Goal: Task Accomplishment & Management: Use online tool/utility

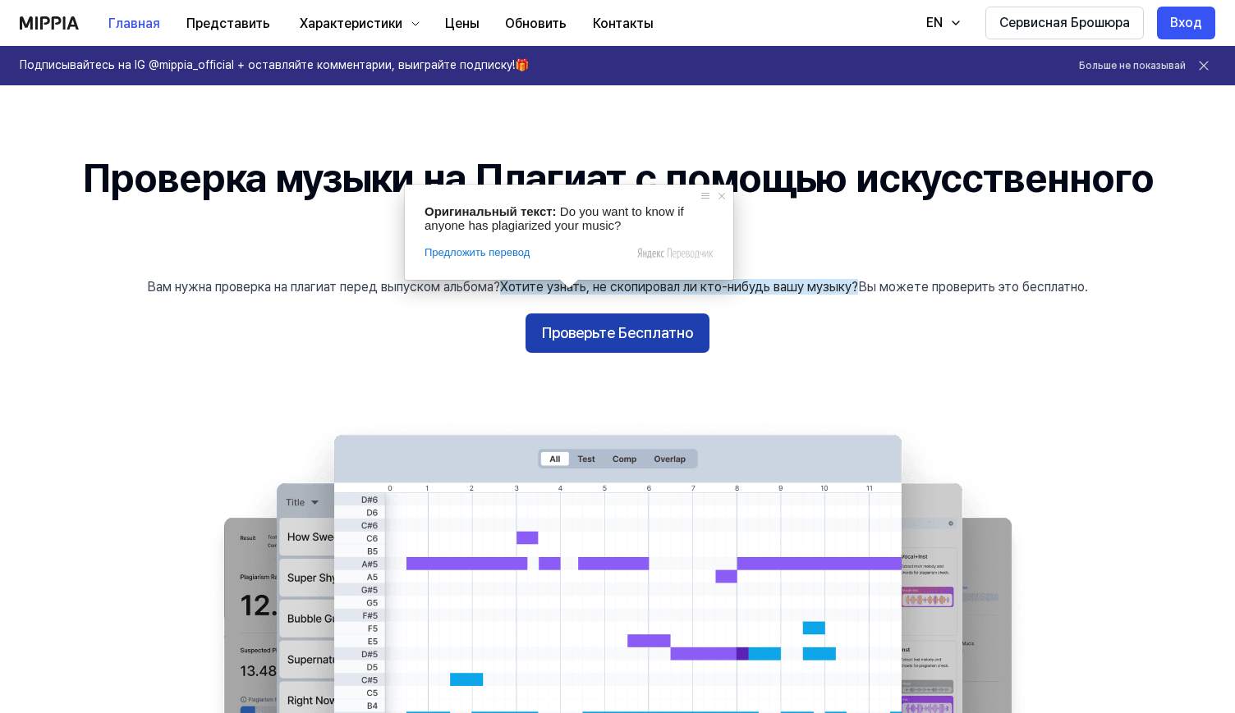
click at [579, 332] on ya-tr-span "Проверьте Бесплатно" at bounding box center [617, 334] width 151 height 24
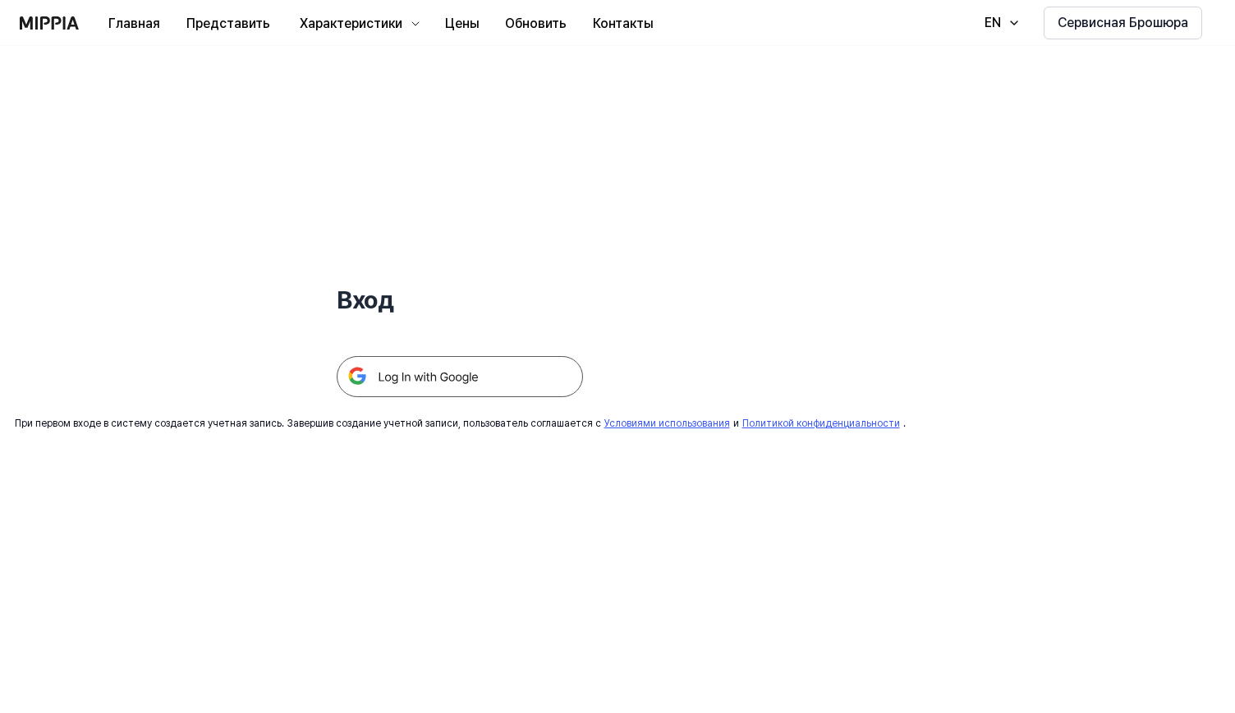
click at [476, 377] on img at bounding box center [460, 376] width 246 height 41
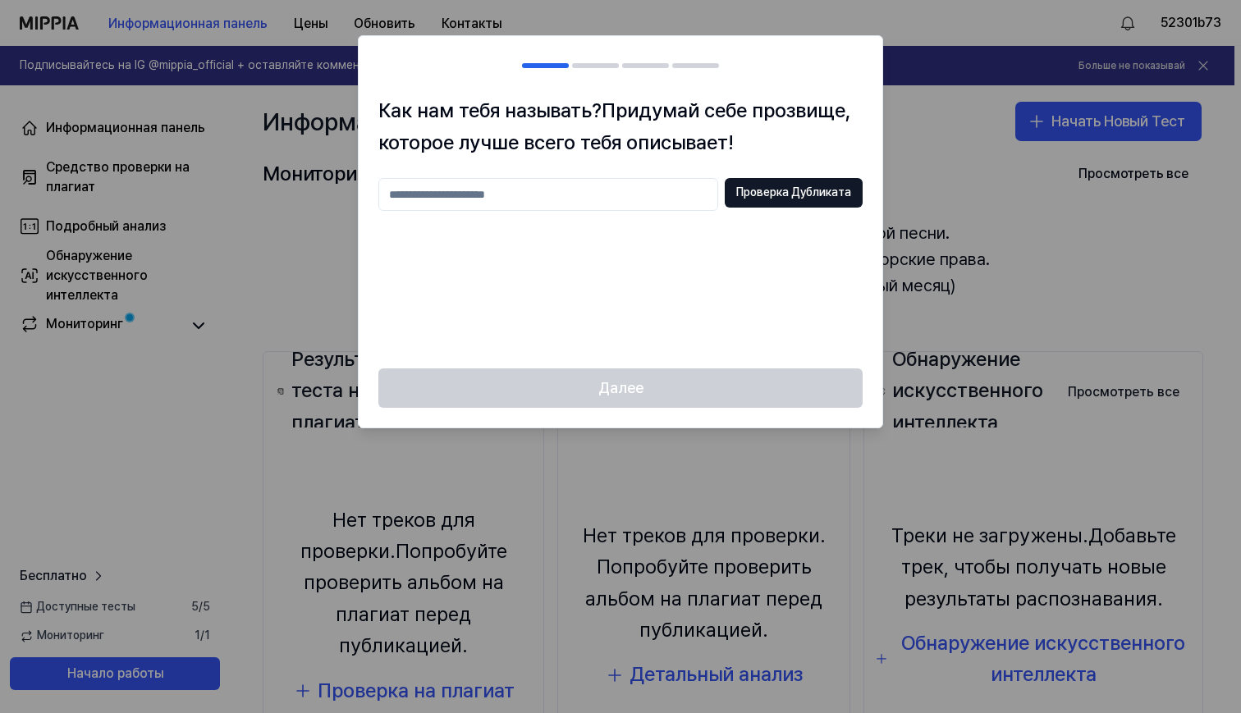
click at [679, 191] on input "text" at bounding box center [548, 194] width 340 height 33
type input "*"
type input "******"
click at [826, 209] on div "****** Проверка Дубликата" at bounding box center [620, 194] width 484 height 33
click at [831, 186] on ya-tr-span "Проверка Дубликата" at bounding box center [793, 193] width 115 height 16
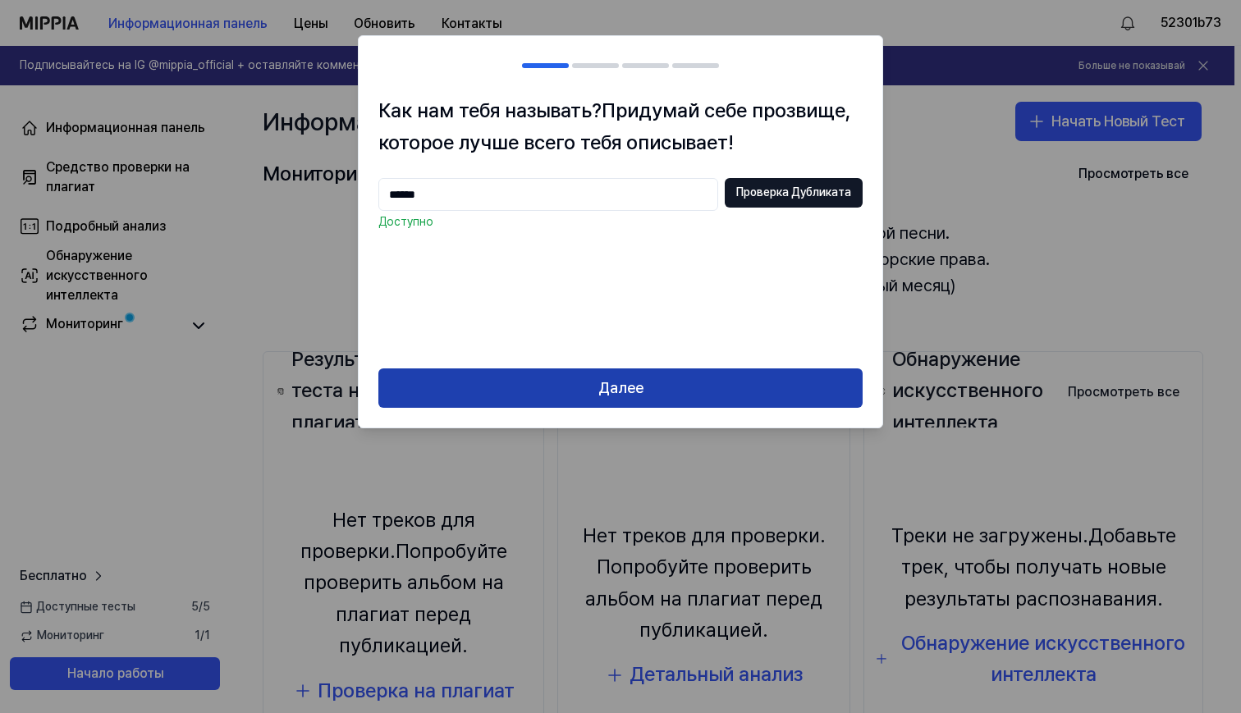
click at [632, 405] on button "Далее" at bounding box center [620, 388] width 484 height 39
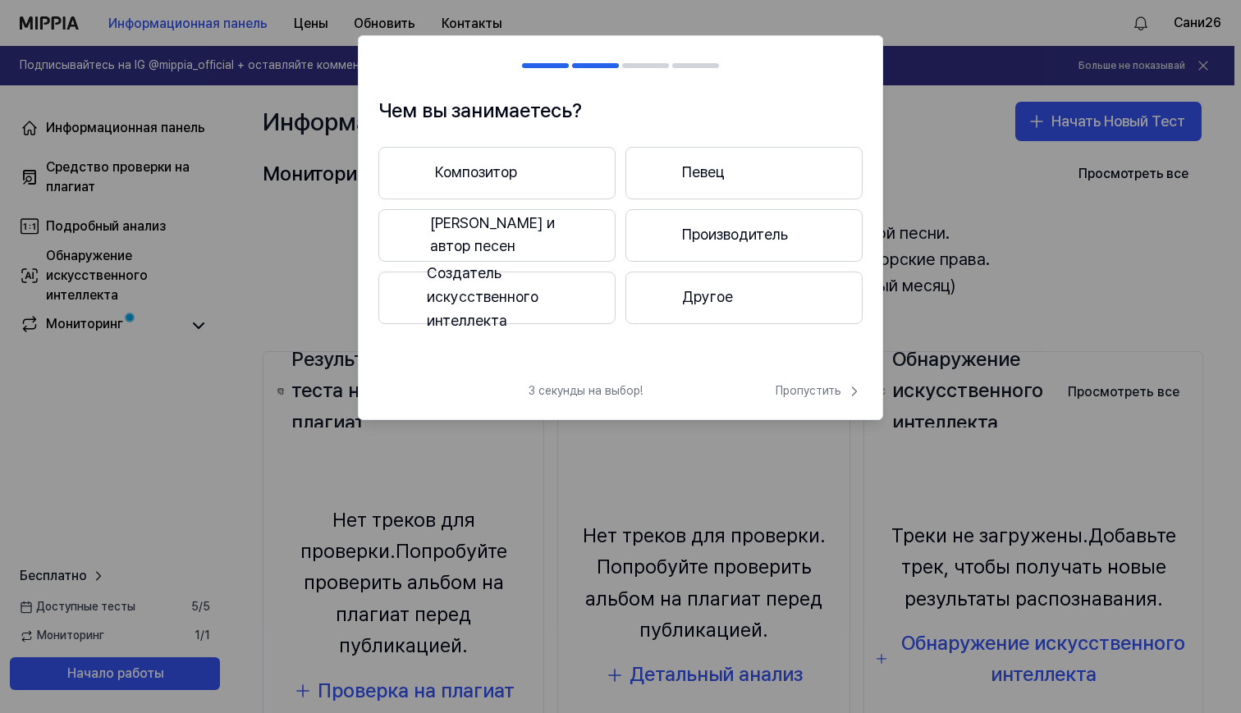
click at [704, 309] on button "Другое" at bounding box center [744, 298] width 237 height 53
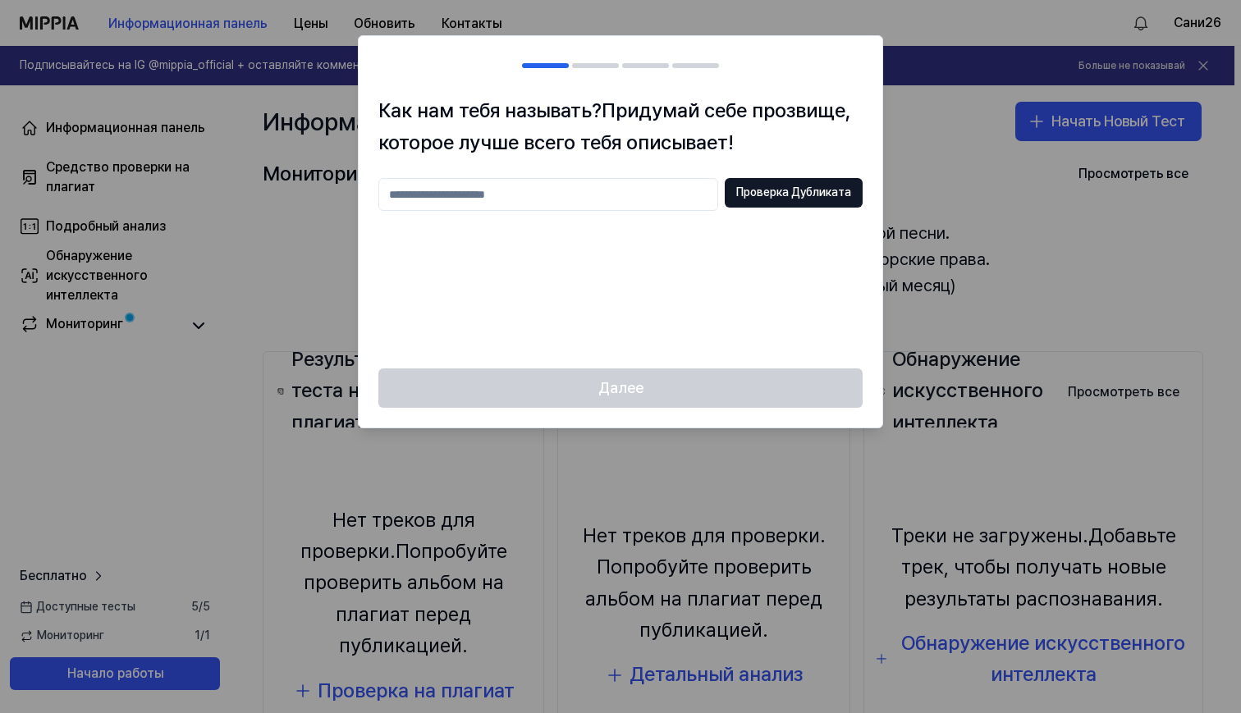
click at [606, 199] on input "text" at bounding box center [548, 194] width 340 height 33
click at [830, 200] on ya-tr-span "Проверка Дубликата" at bounding box center [793, 193] width 115 height 16
click at [623, 194] on input "******" at bounding box center [548, 194] width 340 height 33
click at [938, 140] on div at bounding box center [620, 356] width 1241 height 713
click at [663, 190] on input "******" at bounding box center [548, 194] width 340 height 33
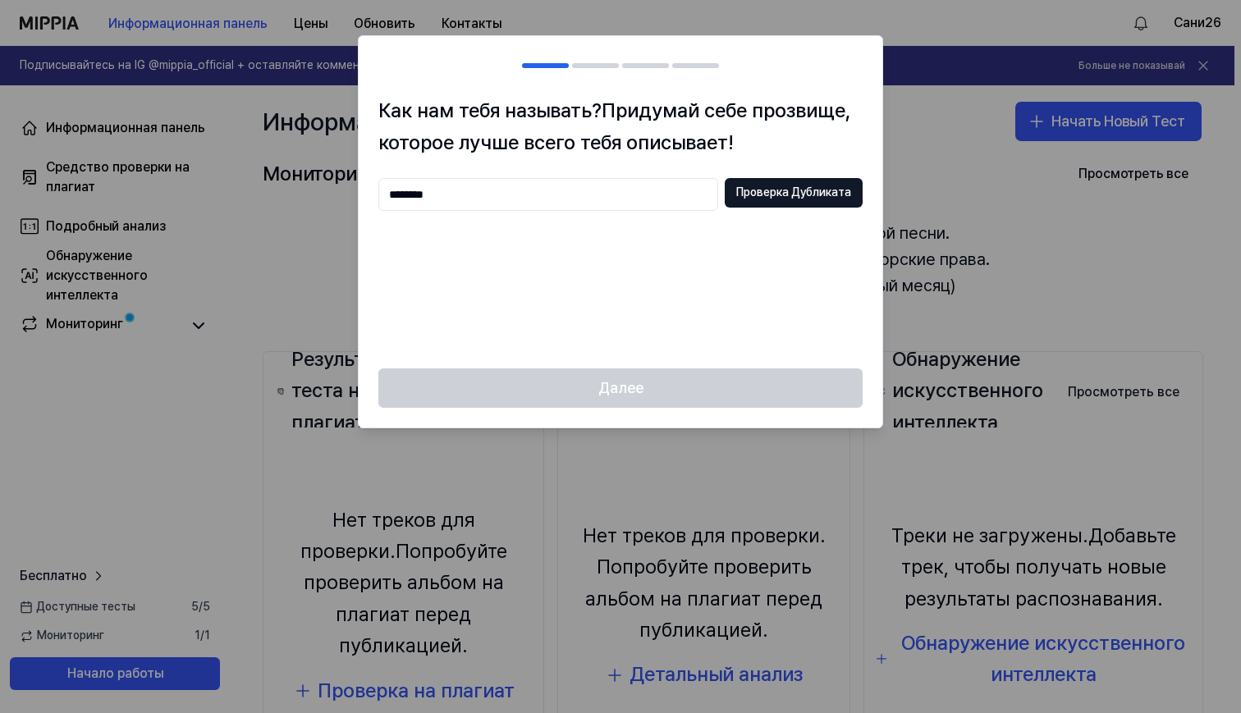
type input "********"
click at [664, 383] on div "Далее" at bounding box center [621, 398] width 524 height 59
click at [753, 196] on ya-tr-span "Проверка Дубликата" at bounding box center [793, 193] width 115 height 16
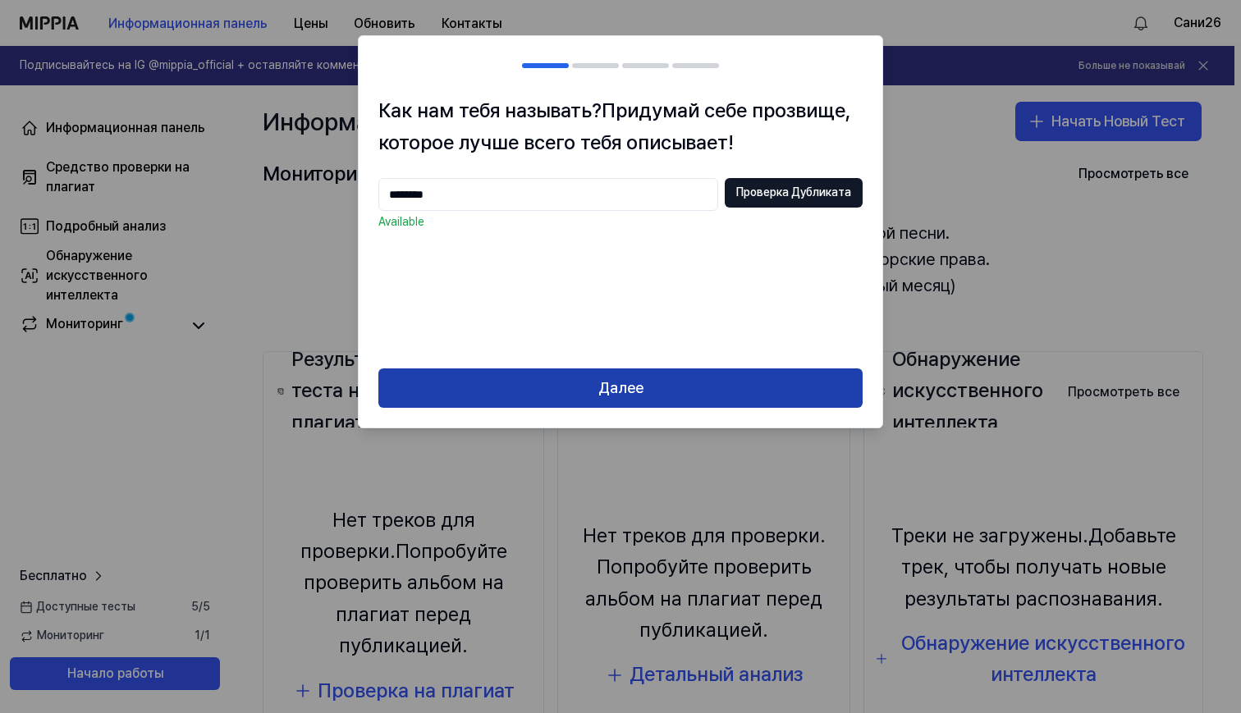
click at [652, 378] on button "Далее" at bounding box center [620, 388] width 484 height 39
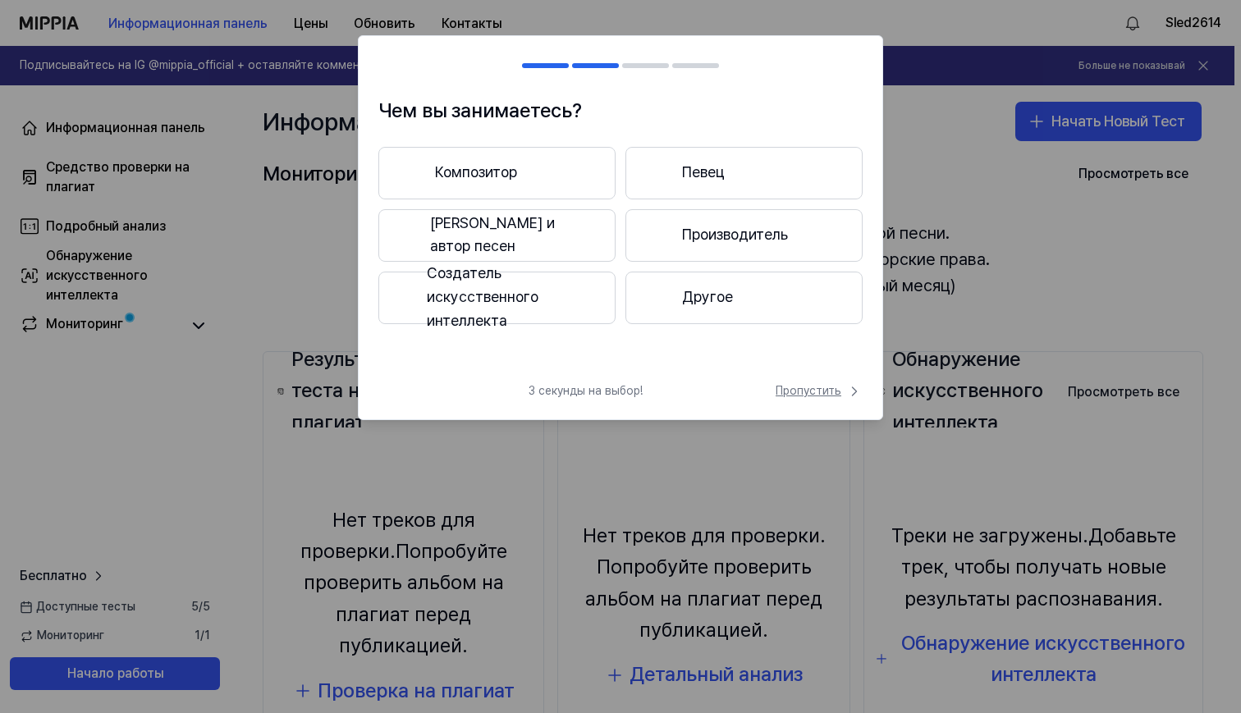
click at [791, 386] on ya-tr-span "Пропустить" at bounding box center [809, 391] width 66 height 16
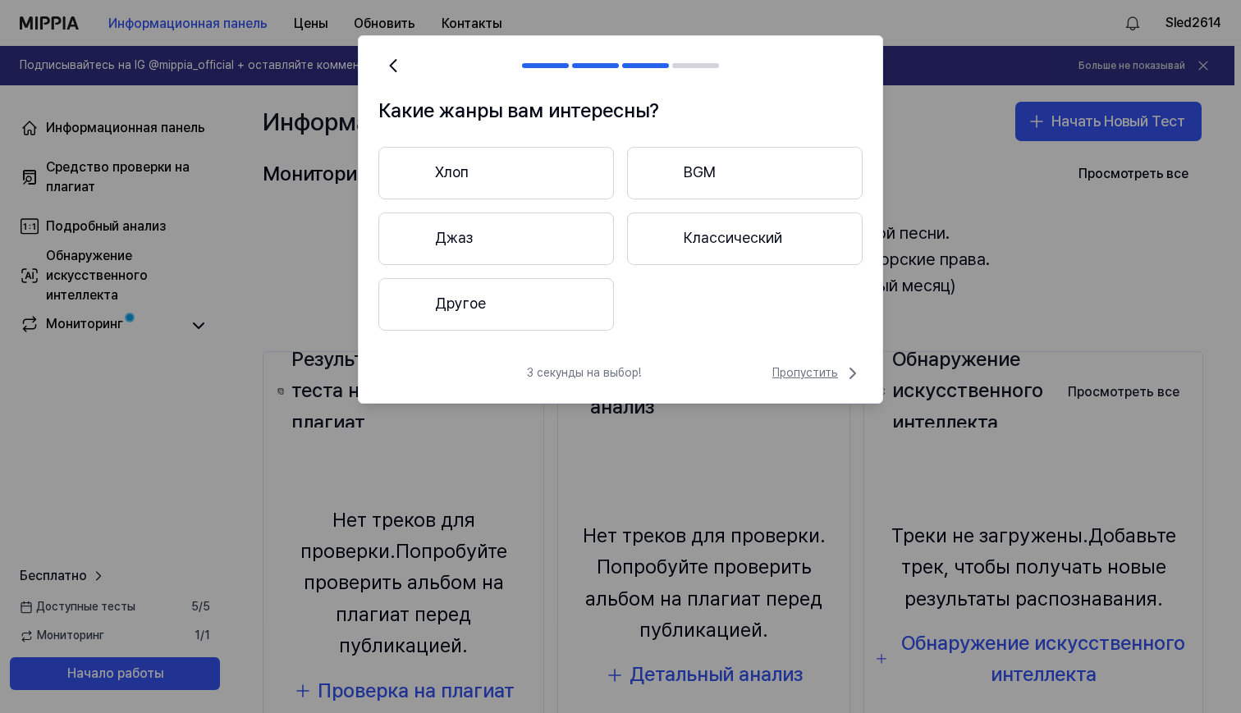
click at [817, 376] on ya-tr-span "Пропустить" at bounding box center [805, 373] width 66 height 16
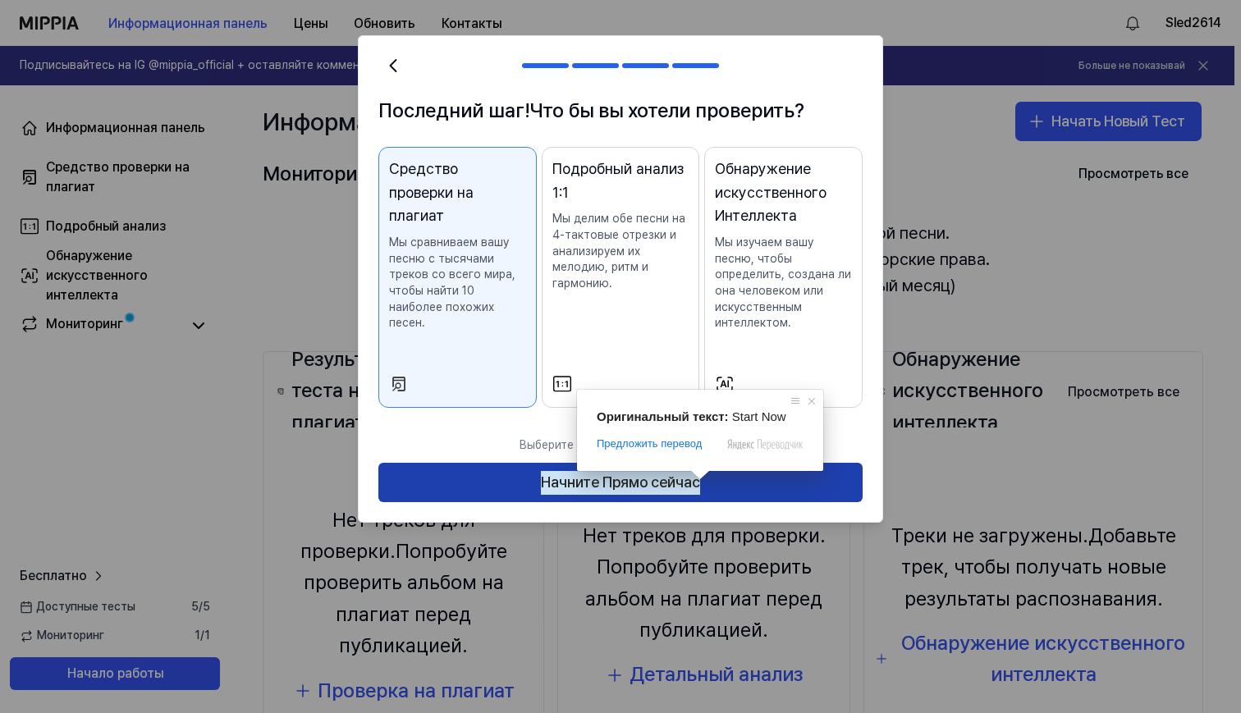
click at [698, 488] on ya-tr-span "Начните Прямо сейчас" at bounding box center [620, 483] width 159 height 24
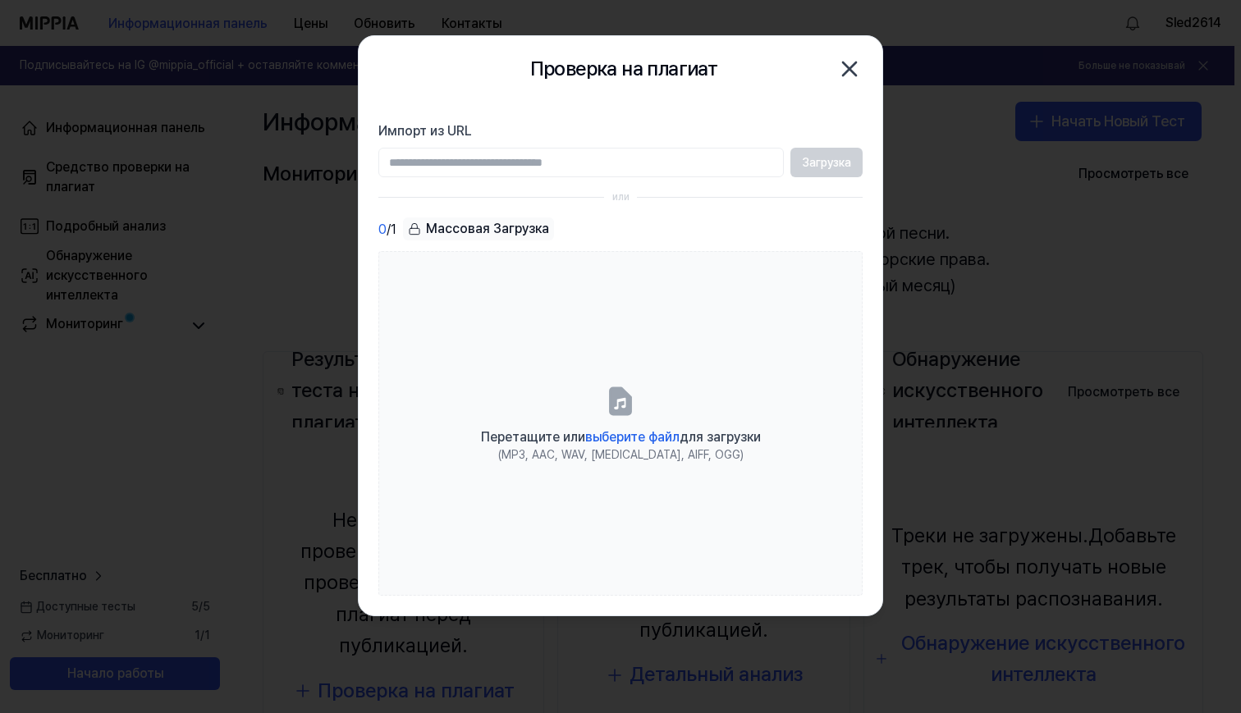
click at [593, 158] on input "Импорт из URL" at bounding box center [581, 163] width 406 height 30
click at [644, 167] on input "Импорт из URL" at bounding box center [581, 163] width 406 height 30
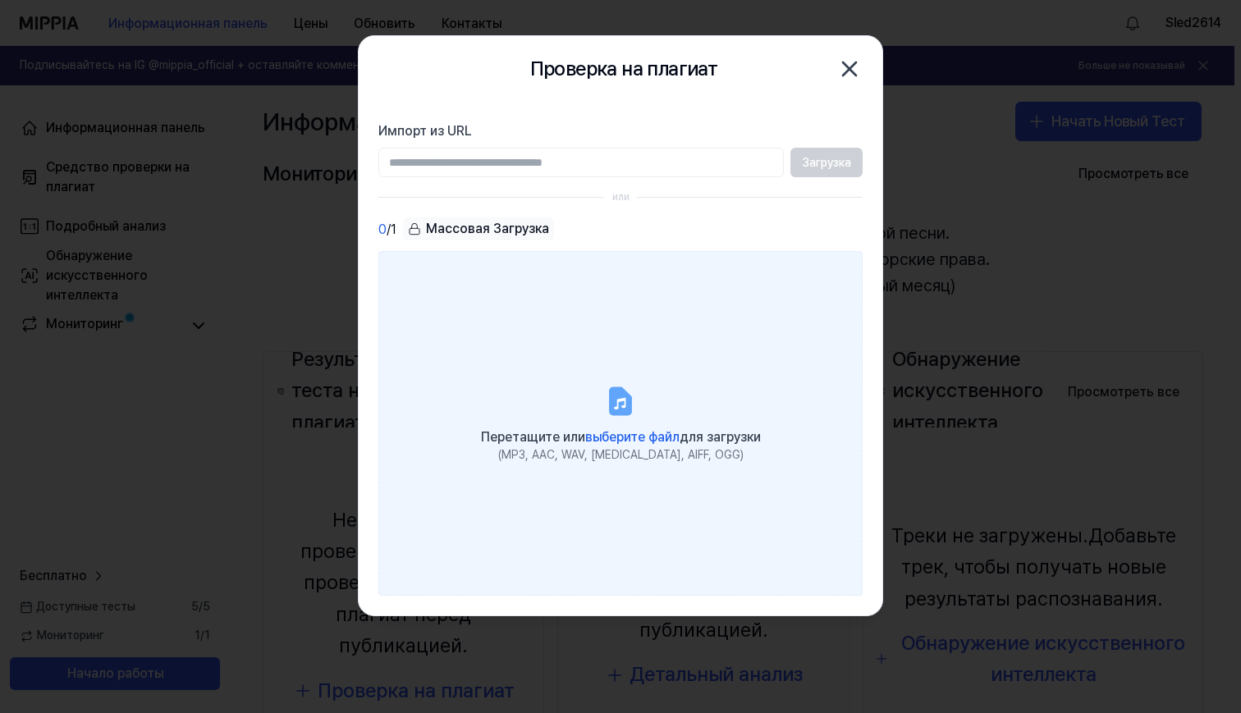
click at [626, 373] on label "Перетащите или выберите файл для загрузки (MP3, AAC, WAV, FLAC, AIFF, OGG)" at bounding box center [620, 423] width 484 height 345
click at [0, 0] on input "Перетащите или выберите файл для загрузки (MP3, AAC, WAV, FLAC, AIFF, OGG)" at bounding box center [0, 0] width 0 height 0
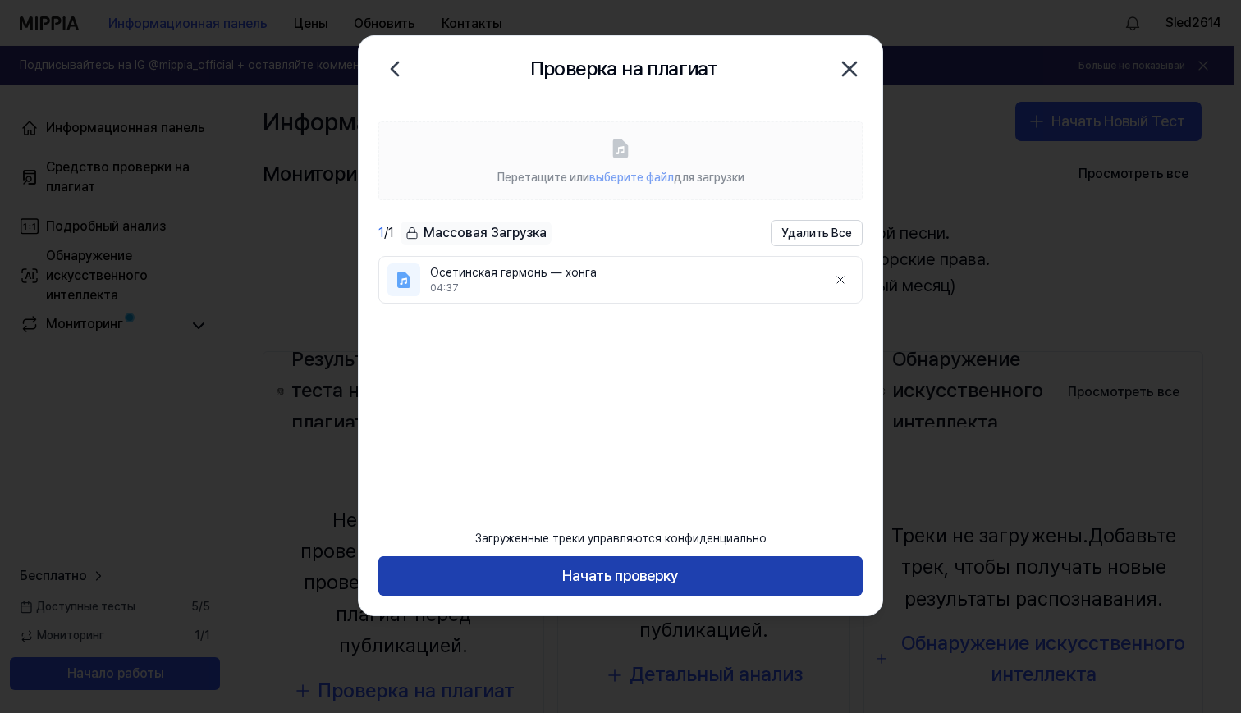
click at [641, 563] on button "Начать проверку" at bounding box center [620, 576] width 484 height 39
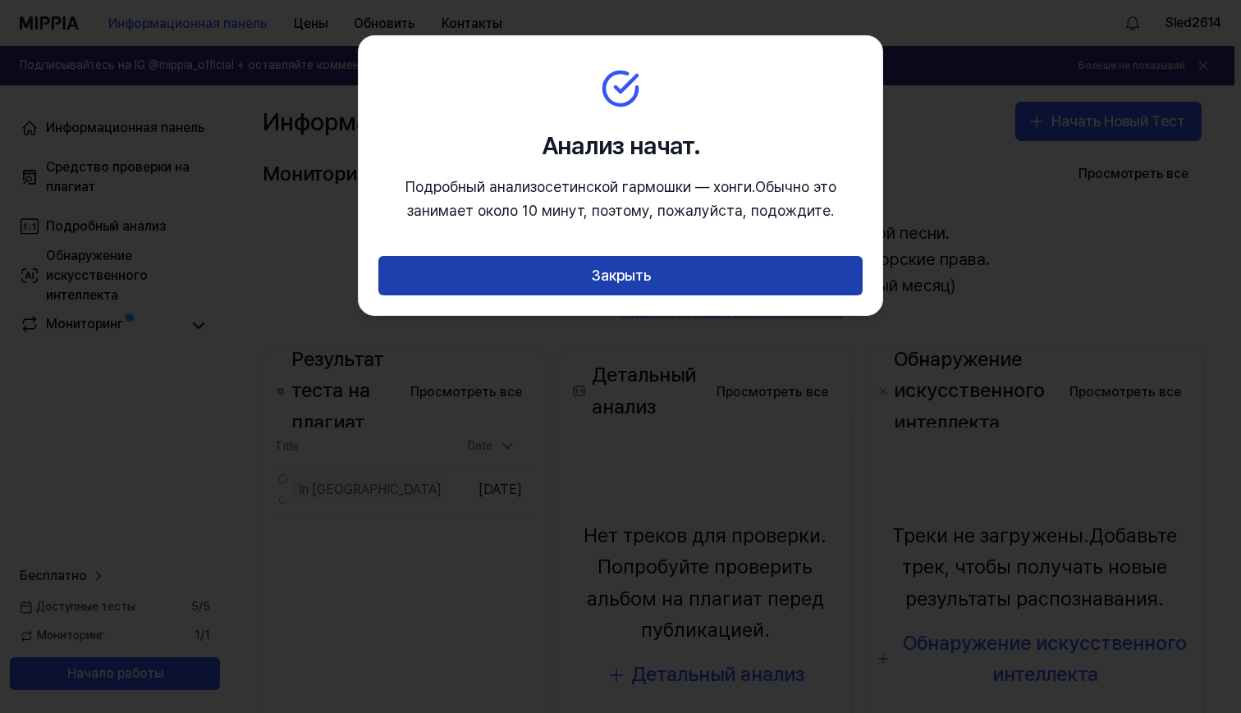
click at [717, 284] on button "Закрыть" at bounding box center [620, 275] width 484 height 39
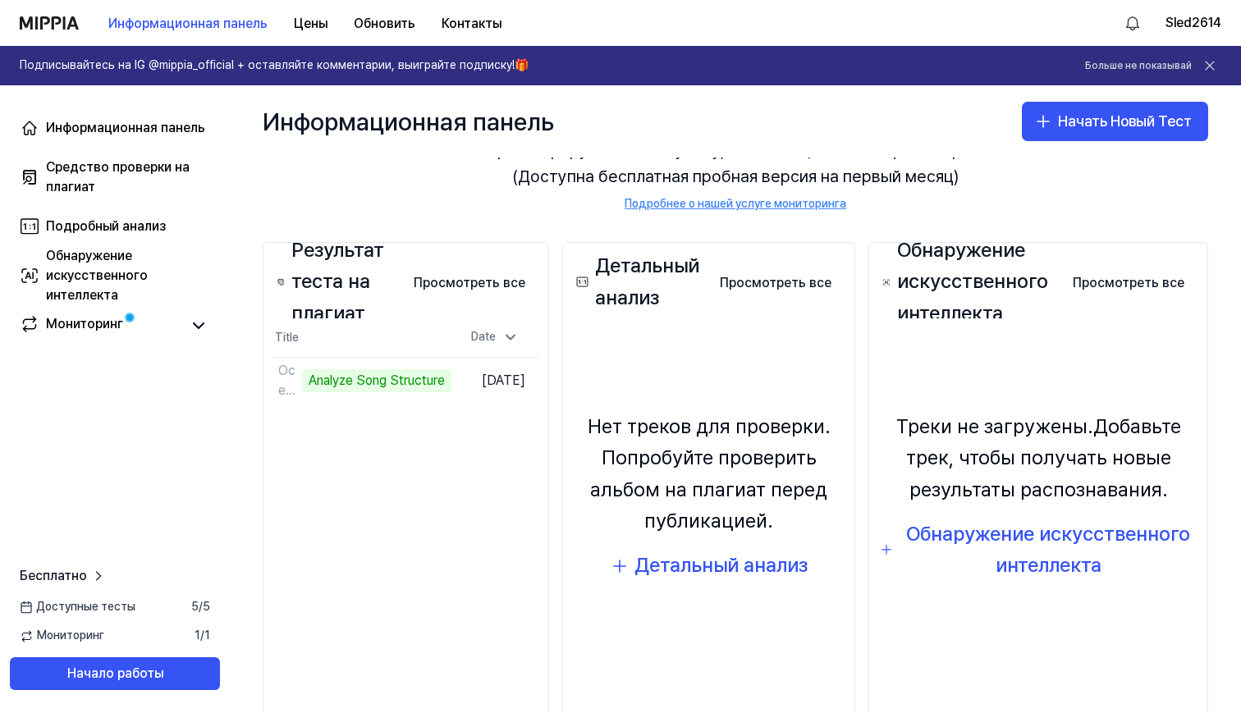
scroll to position [108, 0]
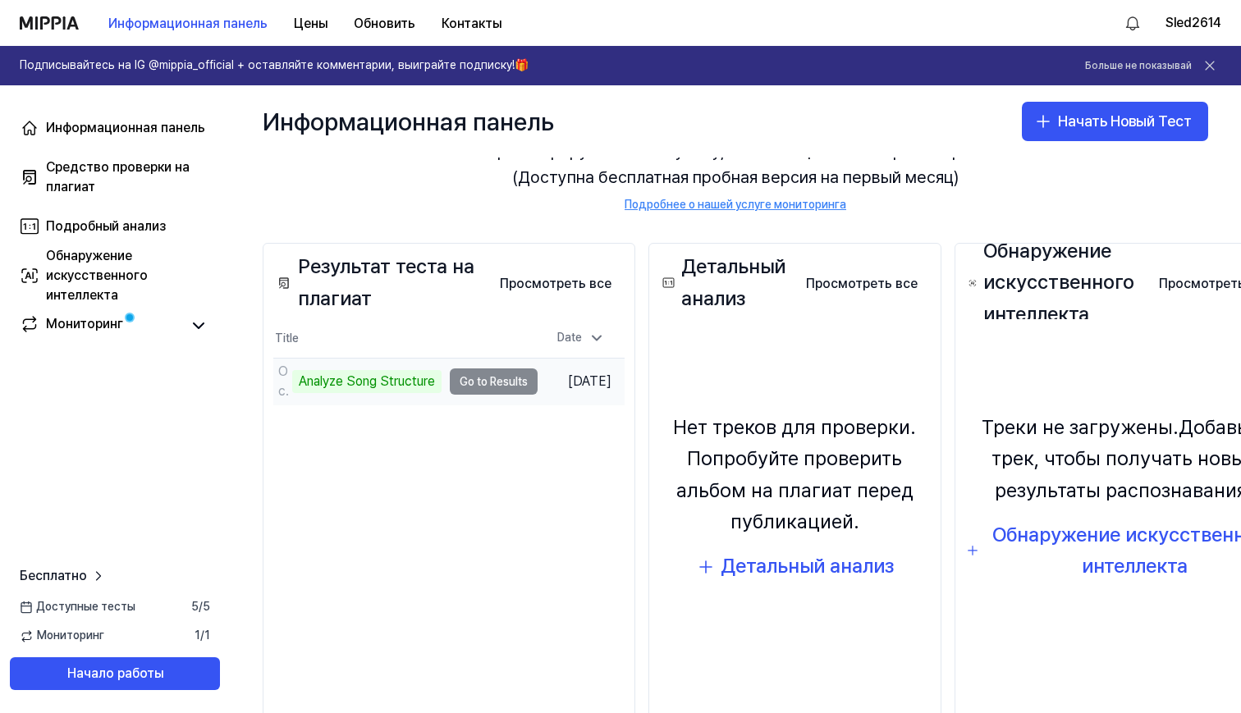
click at [479, 383] on td "Осетинская гармонь - Хонга Analyze Song Structure Go to Results" at bounding box center [405, 382] width 264 height 46
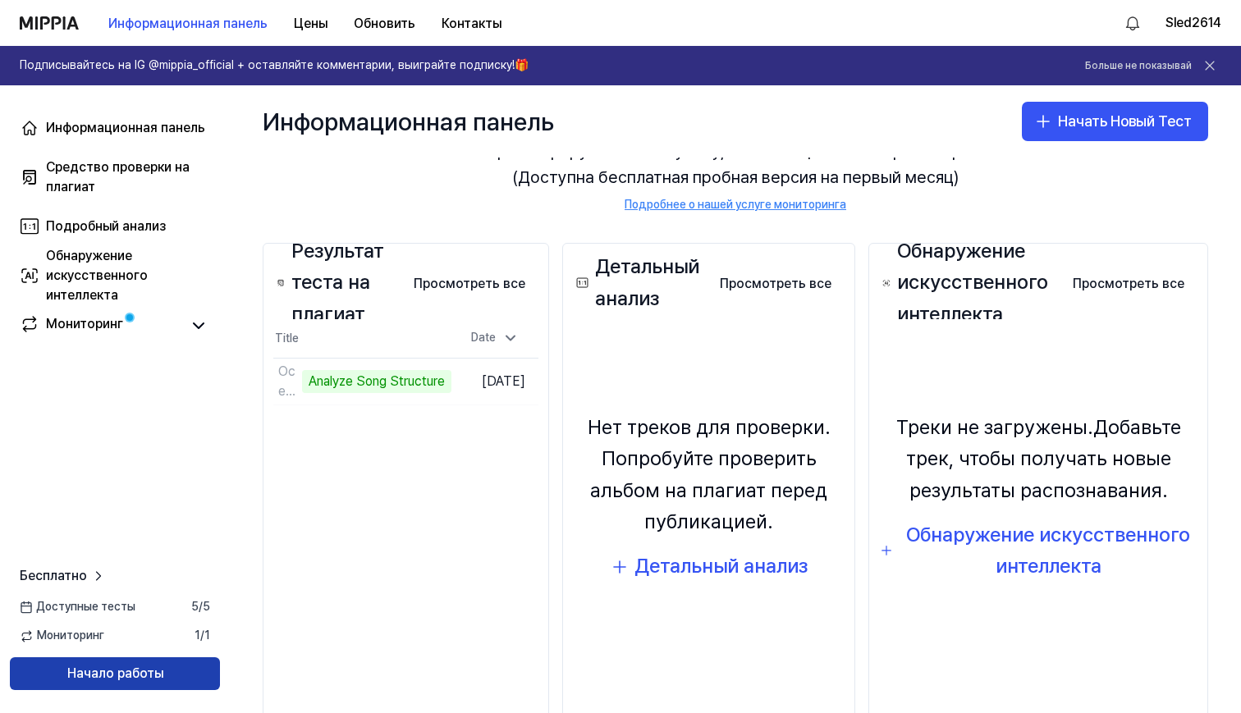
click at [176, 675] on button "Начало работы" at bounding box center [115, 674] width 210 height 33
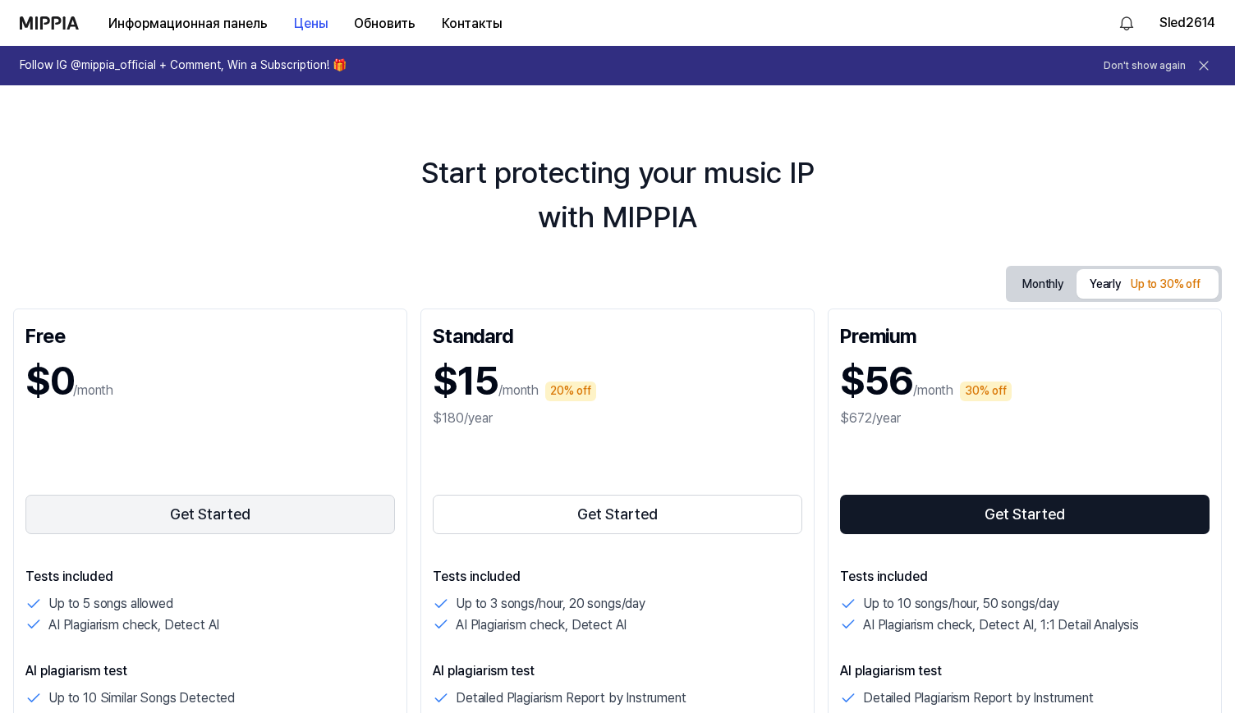
click at [244, 516] on button "Get Started" at bounding box center [209, 514] width 369 height 39
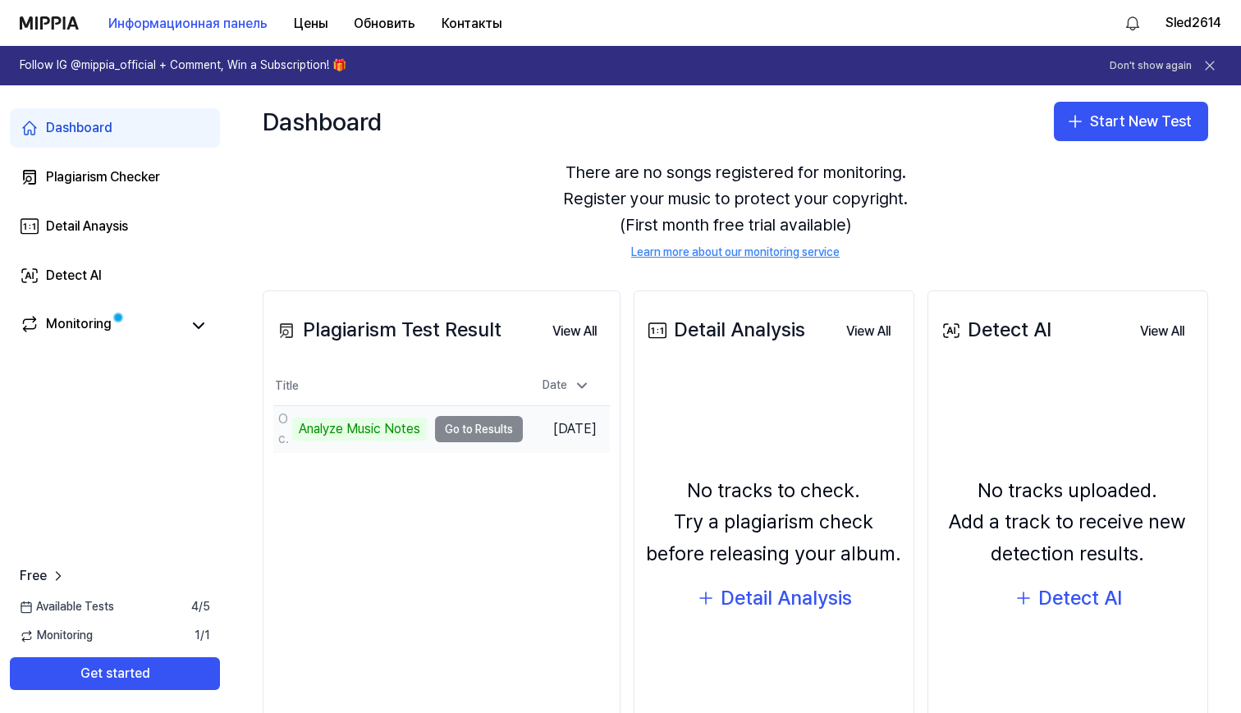
scroll to position [36, 0]
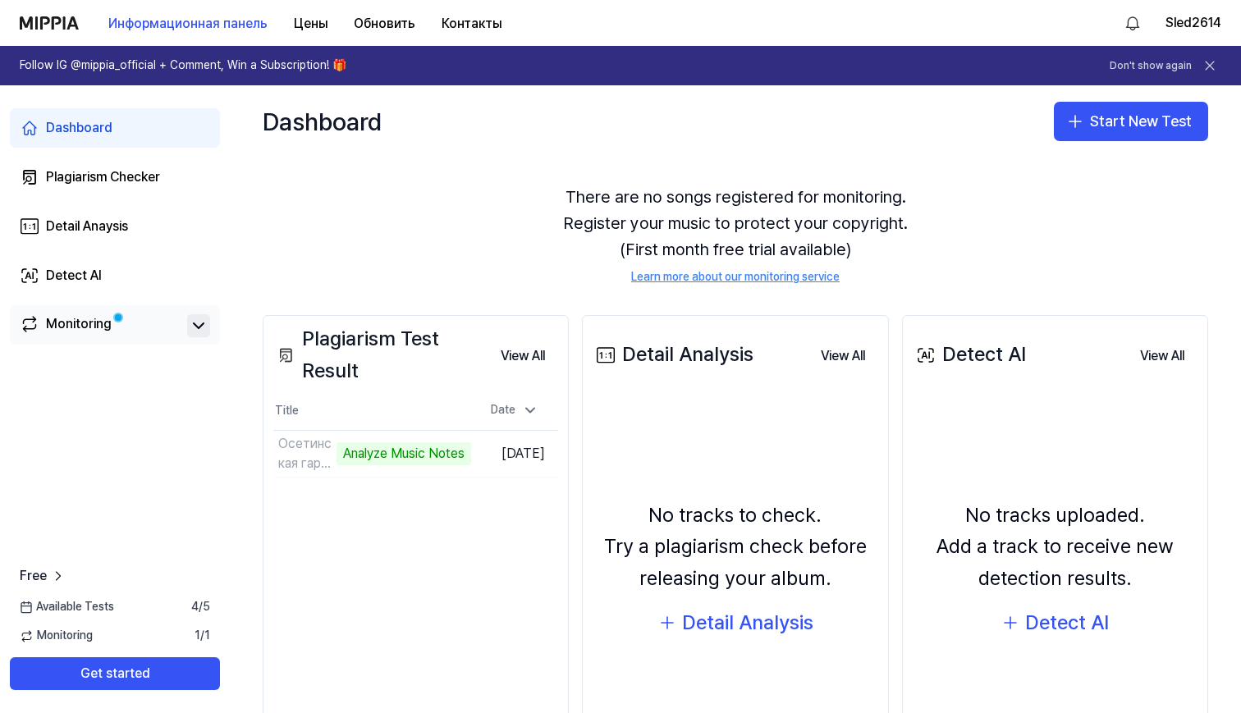
click at [203, 331] on icon at bounding box center [199, 326] width 20 height 20
click at [198, 329] on icon at bounding box center [199, 326] width 20 height 20
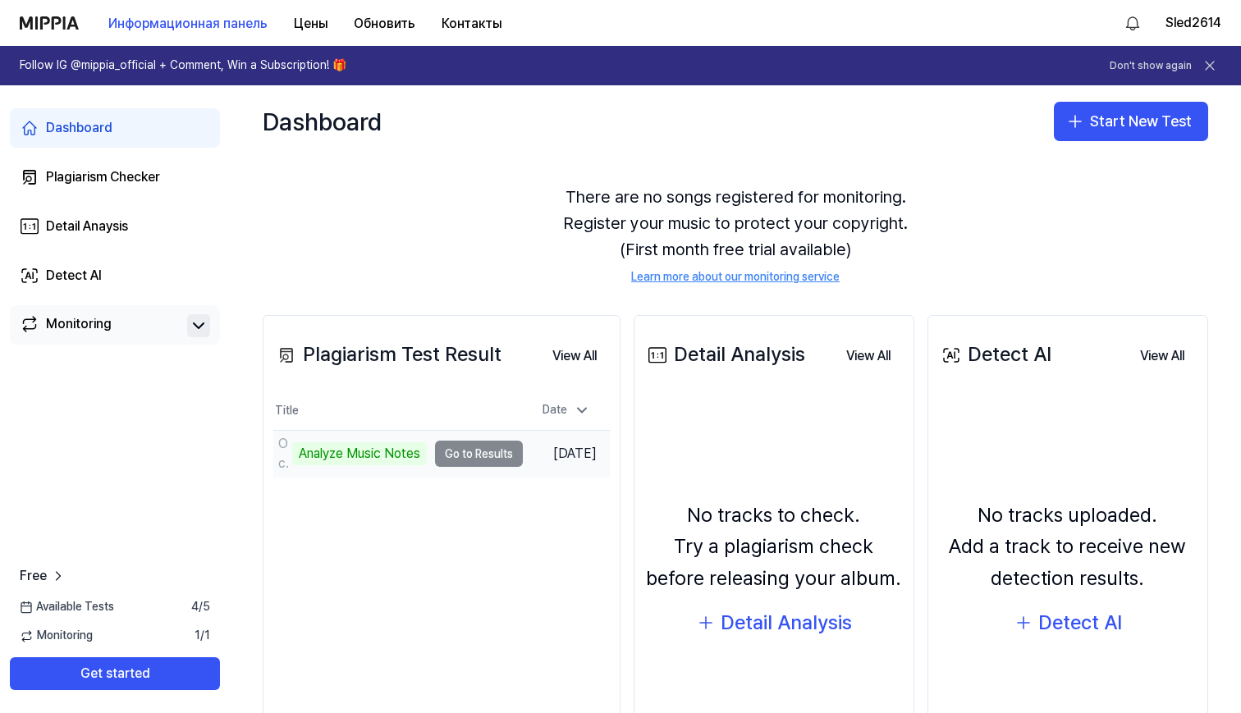
click at [483, 456] on td "Осетинская гармонь - Хонга Analyze Music Notes Go to Results" at bounding box center [398, 454] width 250 height 46
click at [492, 449] on td "Осетинская гармонь - Хонга Analyze Music Notes Go to Results" at bounding box center [398, 454] width 250 height 46
click at [453, 455] on td "Осетинская гармонь - Хонга Analyze Music Notes Go to Results" at bounding box center [398, 454] width 250 height 46
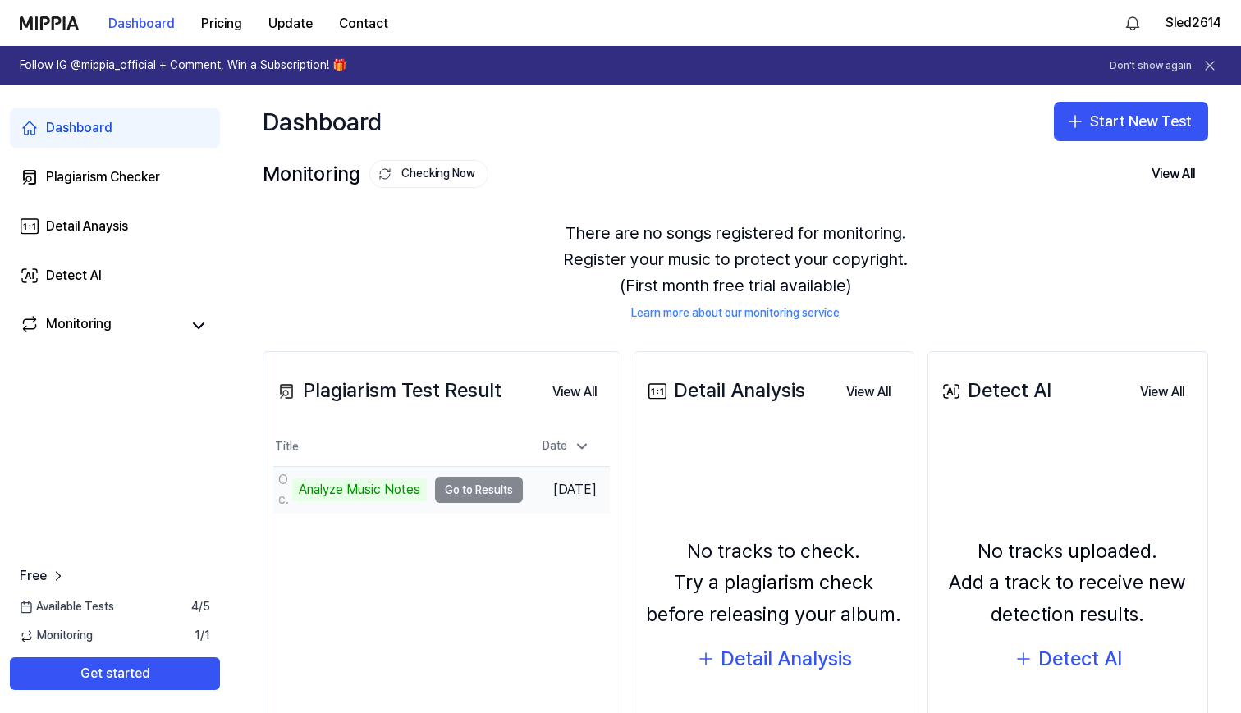
click at [491, 496] on td "Осетинская гармонь - Хонга Analyze Music Notes Go to Results" at bounding box center [398, 490] width 250 height 46
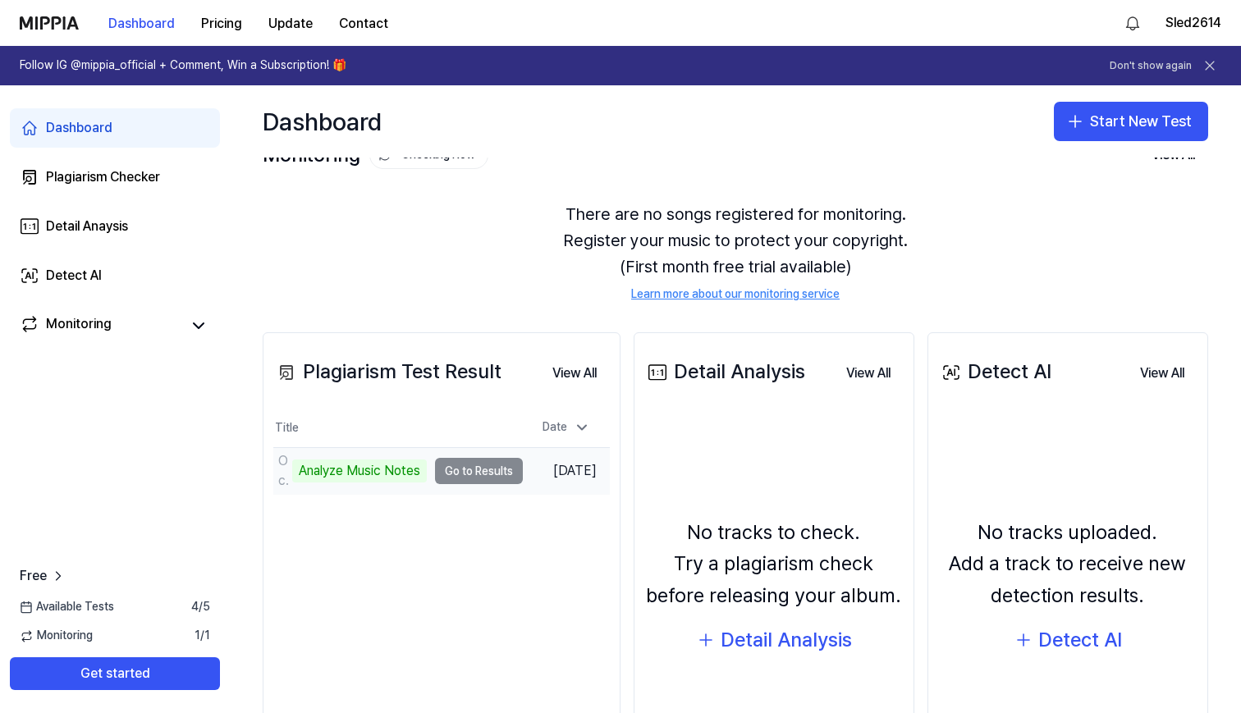
scroll to position [18, 0]
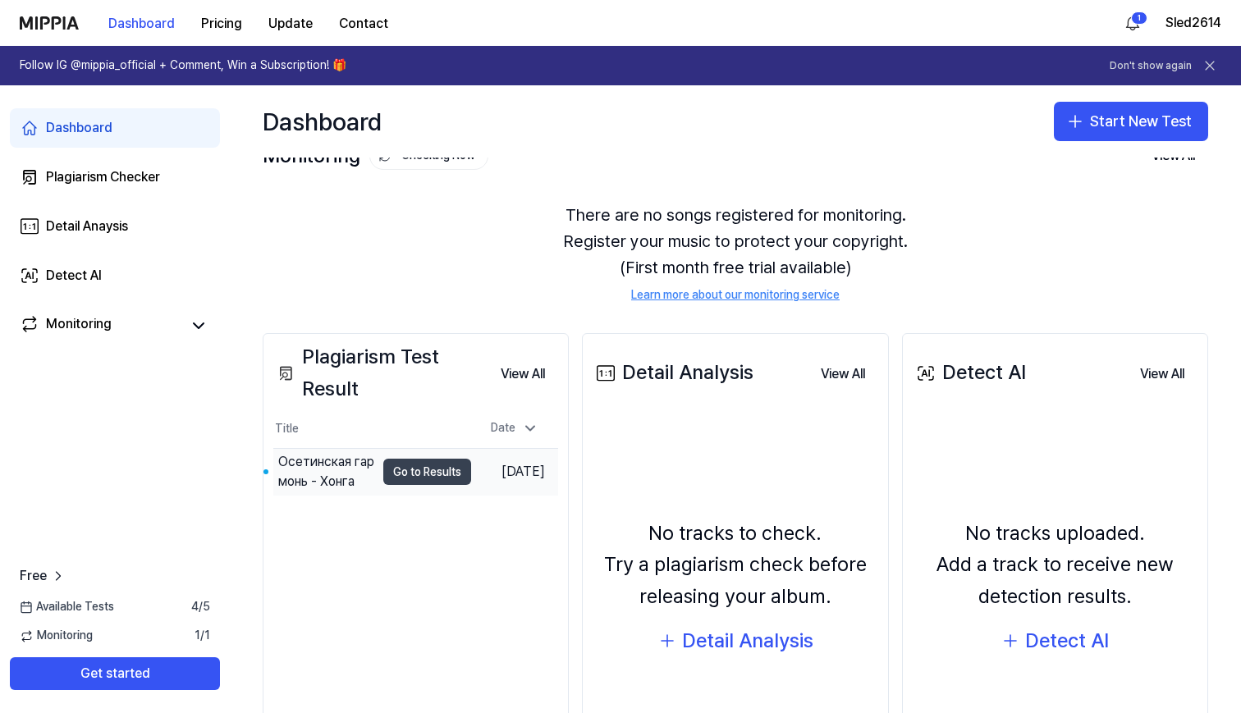
click at [428, 473] on button "Go to Results" at bounding box center [427, 472] width 88 height 26
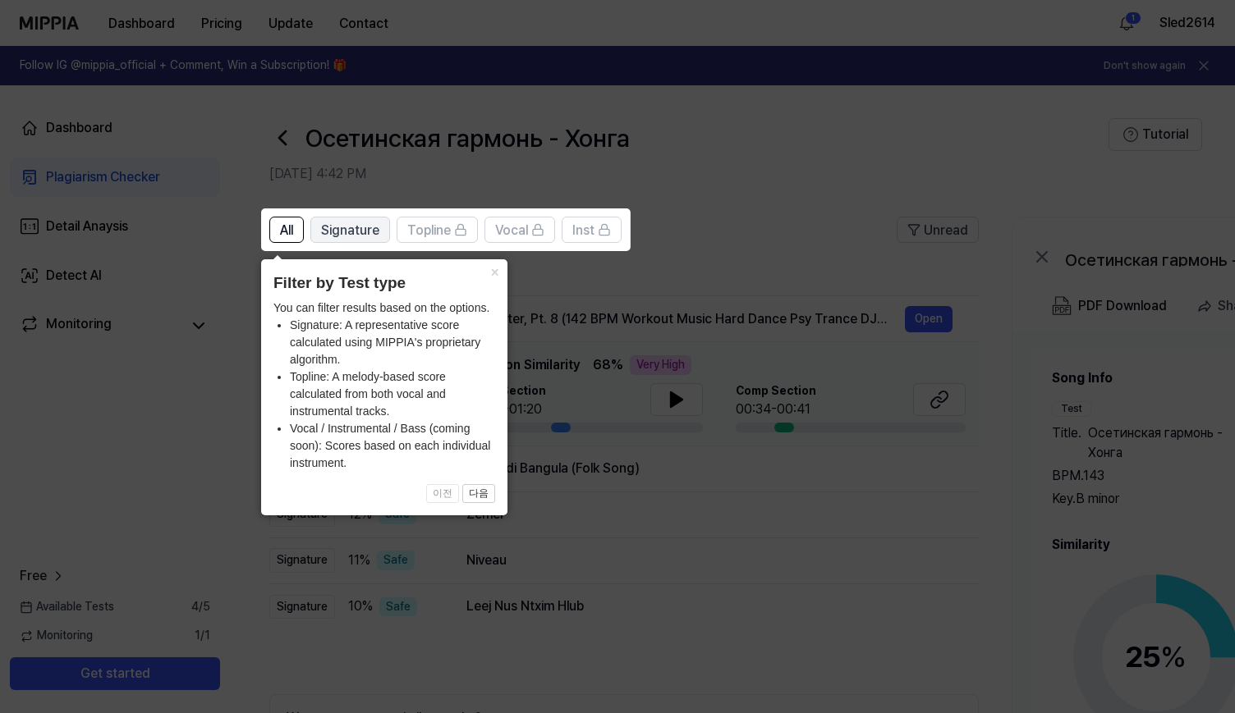
click at [364, 236] on span "Signature" at bounding box center [350, 231] width 58 height 20
click at [488, 272] on button "×" at bounding box center [494, 270] width 26 height 23
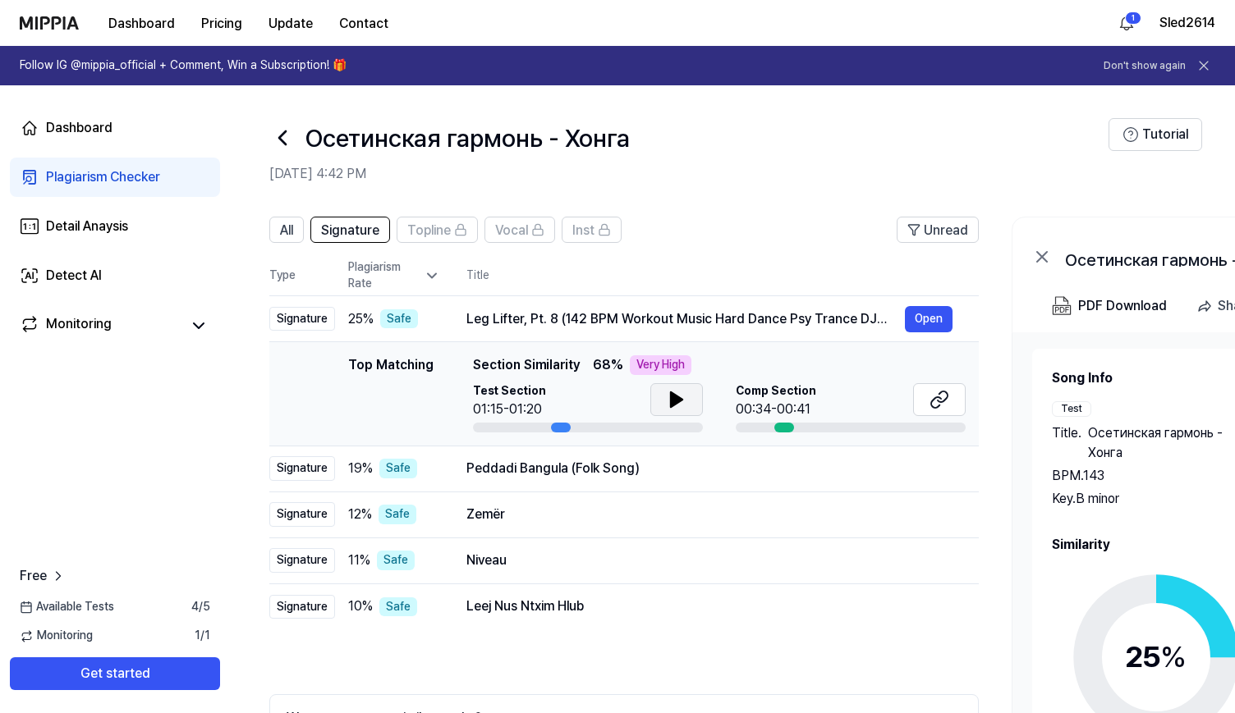
click at [672, 402] on icon at bounding box center [676, 399] width 11 height 15
click at [667, 401] on icon at bounding box center [677, 400] width 20 height 20
click at [932, 461] on button "Open" at bounding box center [929, 469] width 48 height 26
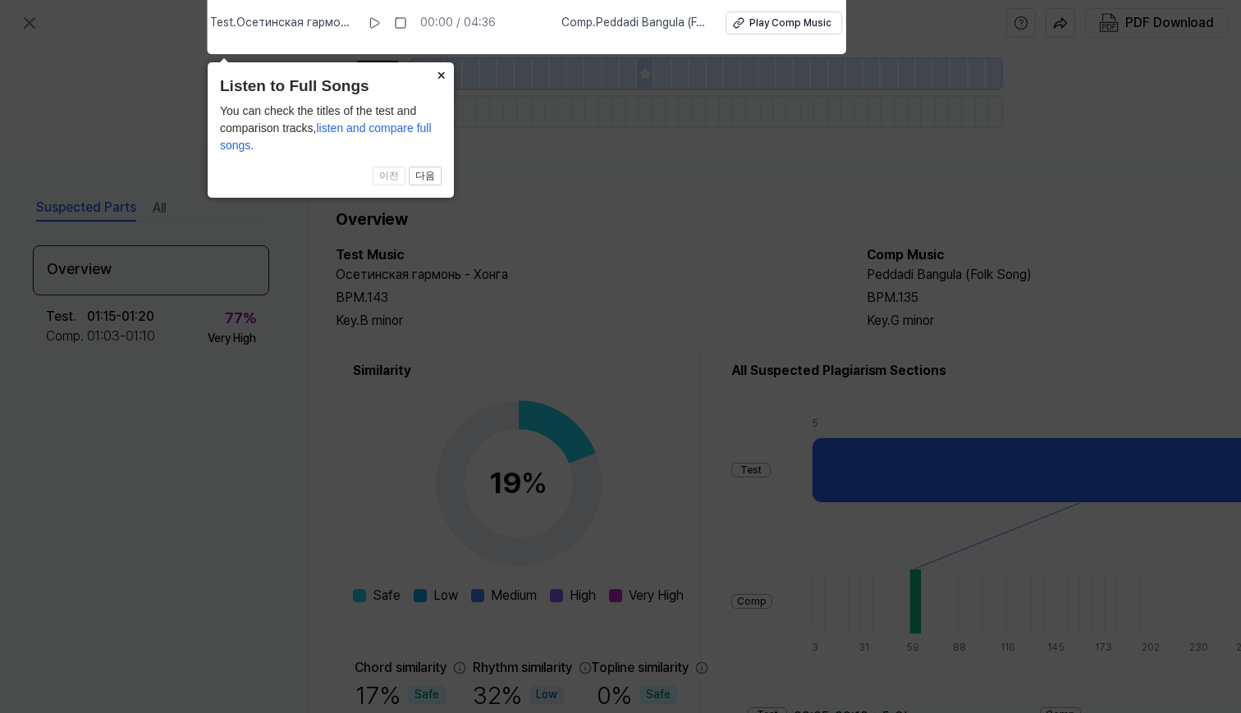
click at [442, 77] on button "×" at bounding box center [441, 73] width 26 height 23
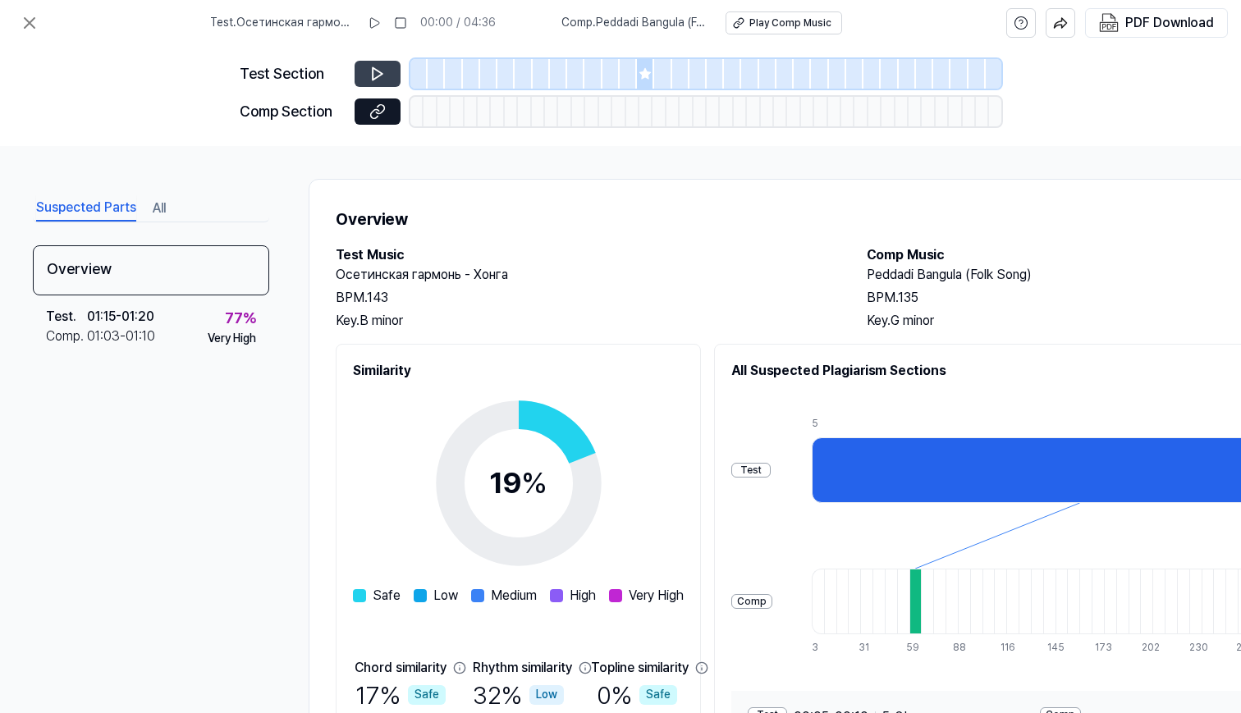
click at [373, 74] on icon at bounding box center [378, 74] width 10 height 12
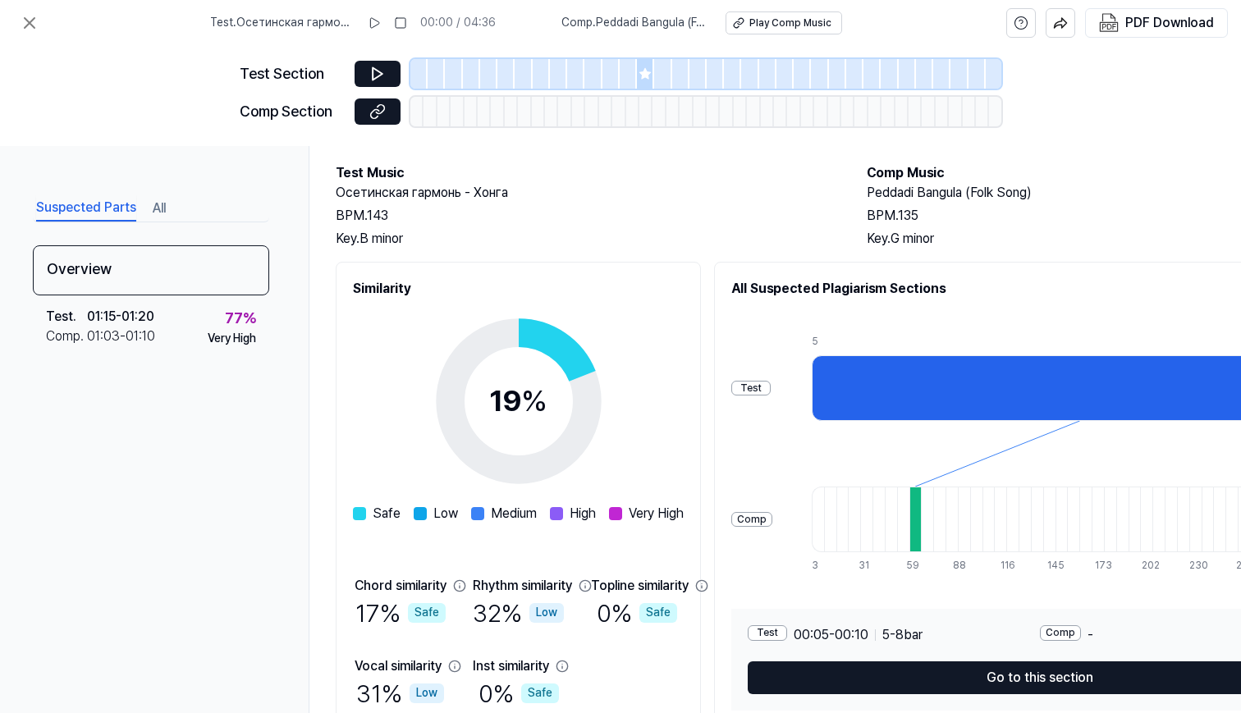
scroll to position [0, 0]
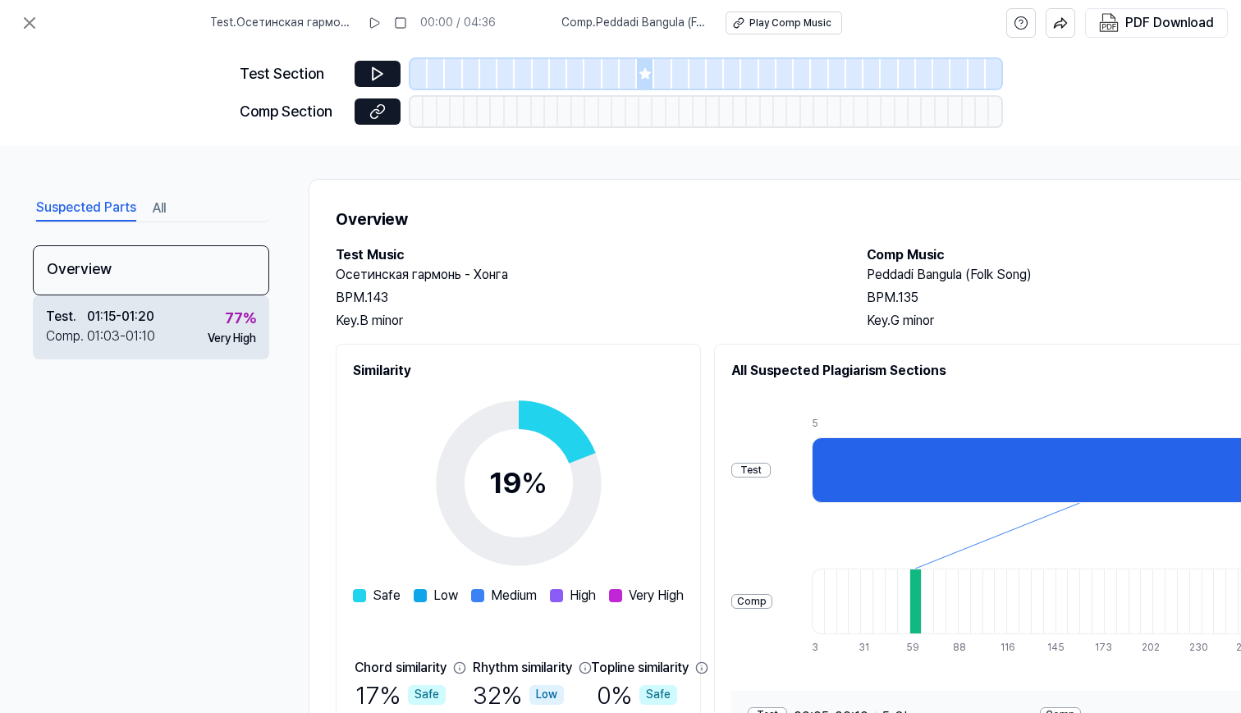
click at [231, 342] on div "Very High" at bounding box center [232, 339] width 48 height 16
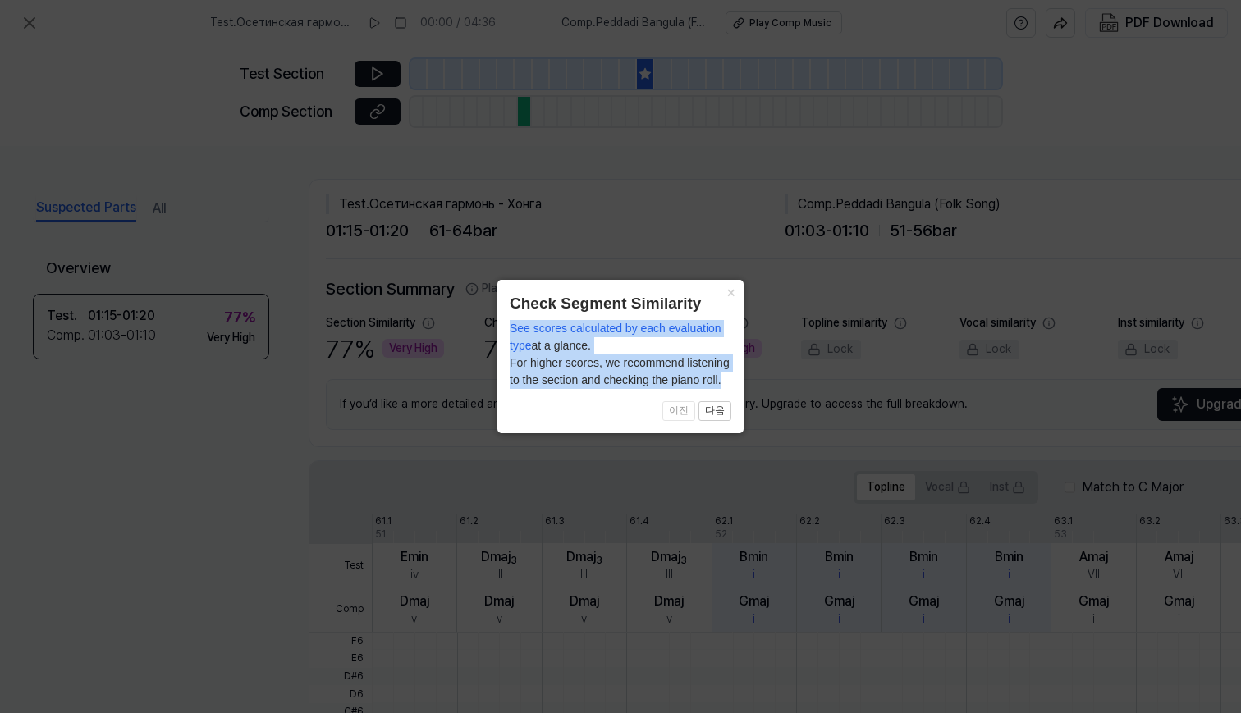
drag, startPoint x: 722, startPoint y: 379, endPoint x: 507, endPoint y: 323, distance: 221.6
click at [507, 323] on div "× Check Segment Similarity See scores calculated by each evaluation type at a g…" at bounding box center [620, 356] width 246 height 153
click at [731, 298] on button "×" at bounding box center [730, 291] width 26 height 23
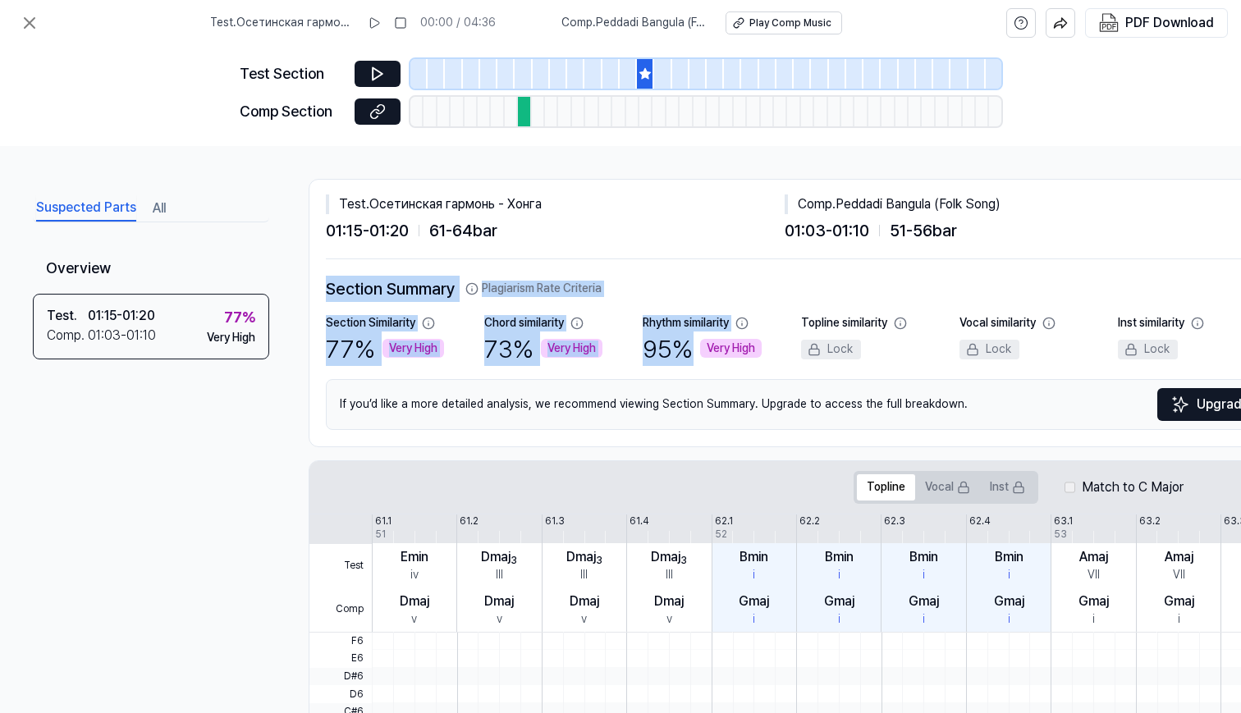
drag, startPoint x: 331, startPoint y: 291, endPoint x: 789, endPoint y: 345, distance: 461.2
click at [789, 345] on div "Section Summary Plagiarism Rate Criteria Section Similarity 77 % Very High Chor…" at bounding box center [801, 353] width 951 height 154
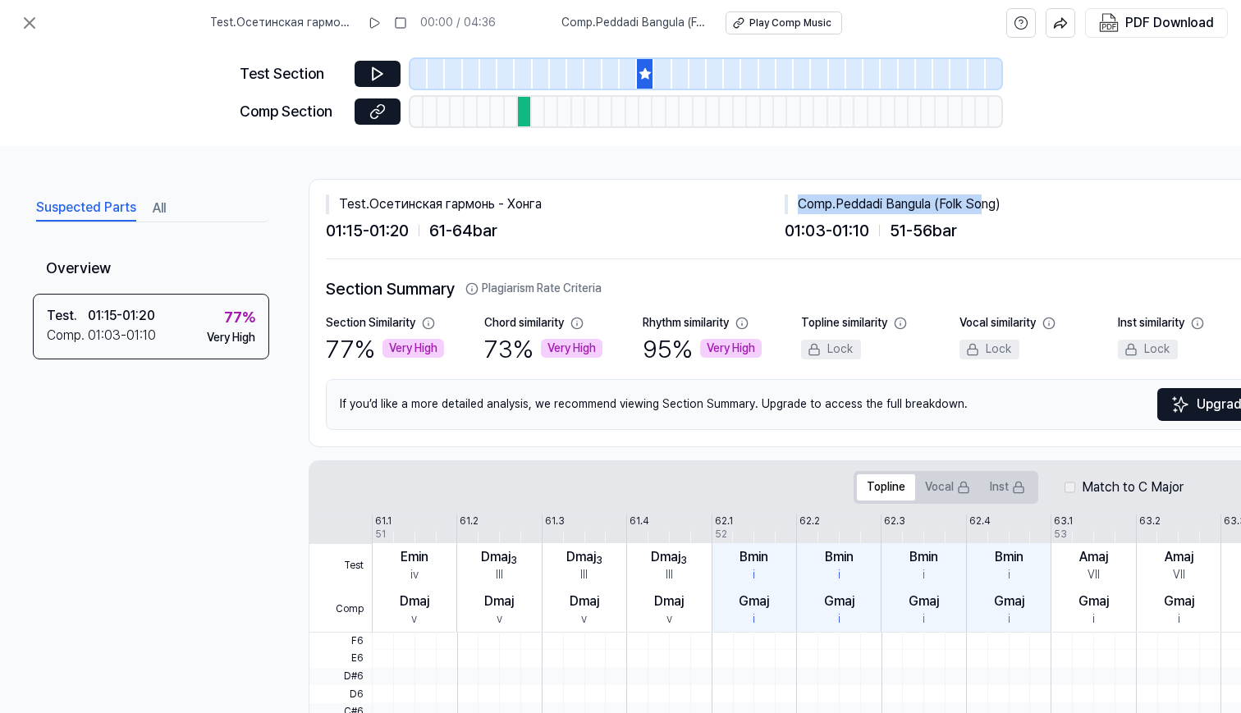
drag, startPoint x: 800, startPoint y: 204, endPoint x: 991, endPoint y: 212, distance: 190.6
click at [991, 212] on div "Comp . Peddadi Bangula (Folk Song)" at bounding box center [1014, 205] width 459 height 20
click at [859, 199] on div "Comp . Peddadi Bangula (Folk Song)" at bounding box center [1014, 205] width 459 height 20
drag, startPoint x: 841, startPoint y: 205, endPoint x: 940, endPoint y: 206, distance: 99.3
click at [940, 206] on div "Comp . Peddadi Bangula (Folk Song)" at bounding box center [1014, 205] width 459 height 20
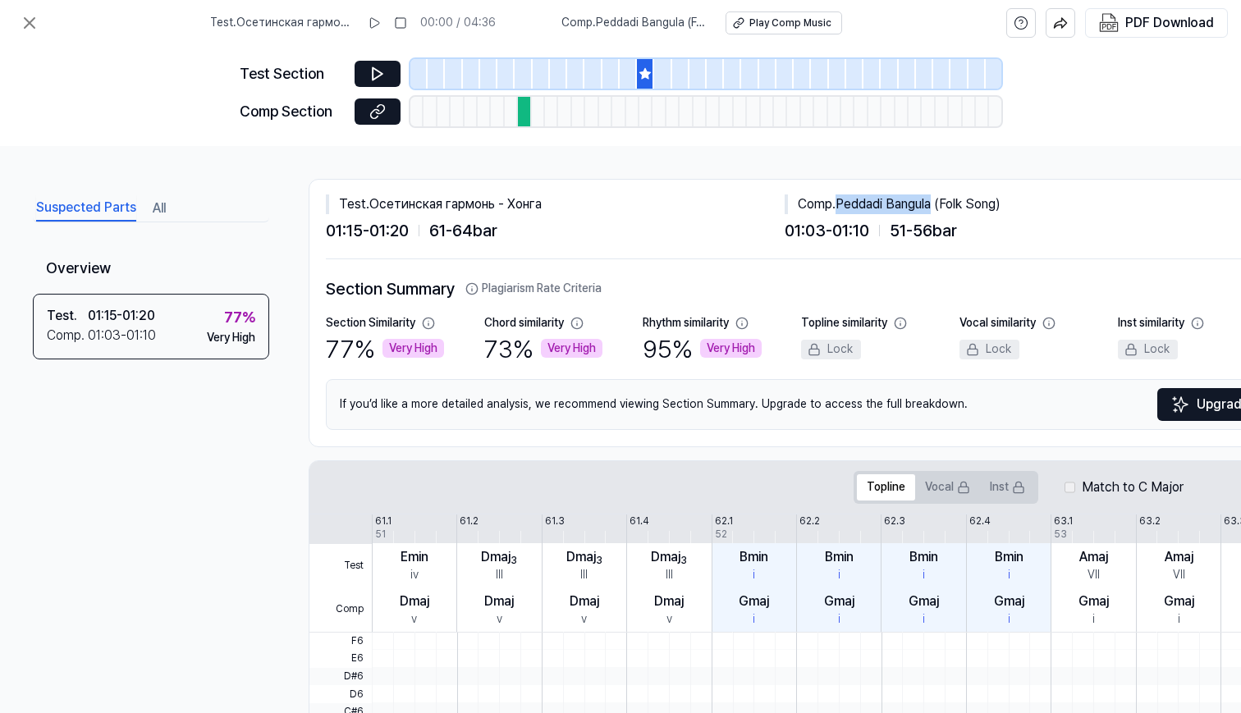
copy div "Peddadi Bangula"
click at [608, 73] on div at bounding box center [611, 74] width 17 height 30
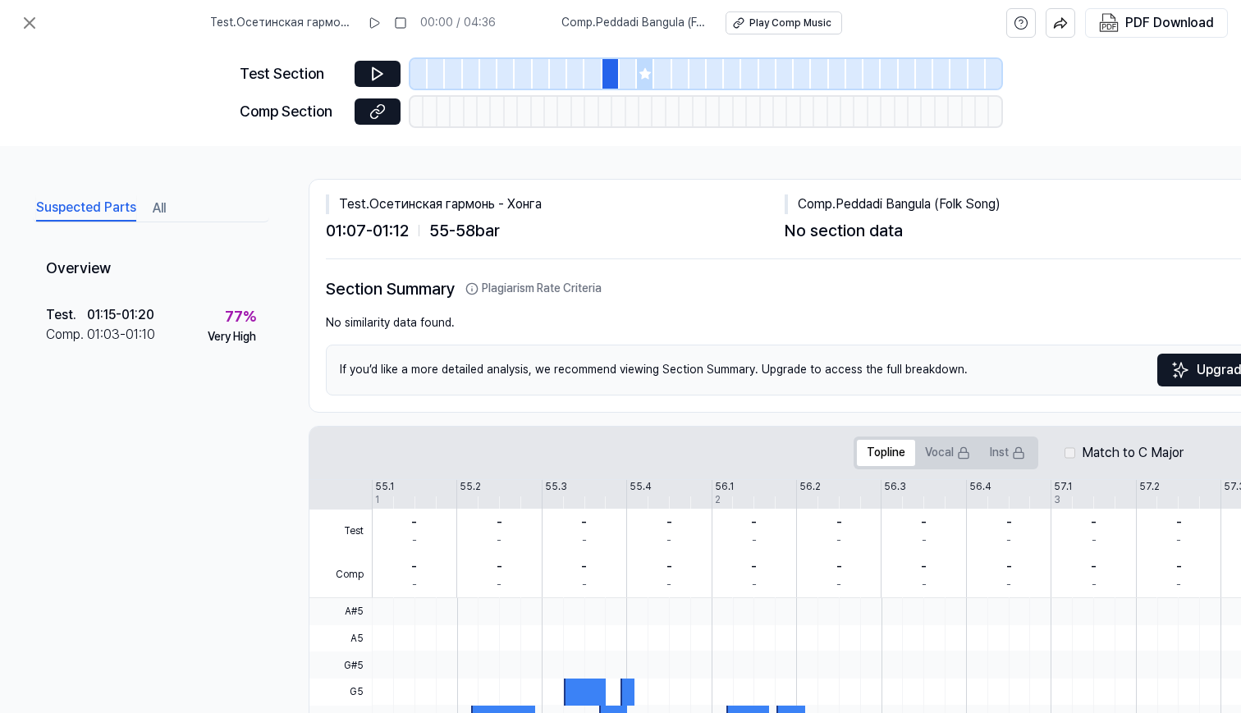
click at [560, 74] on div at bounding box center [558, 74] width 17 height 30
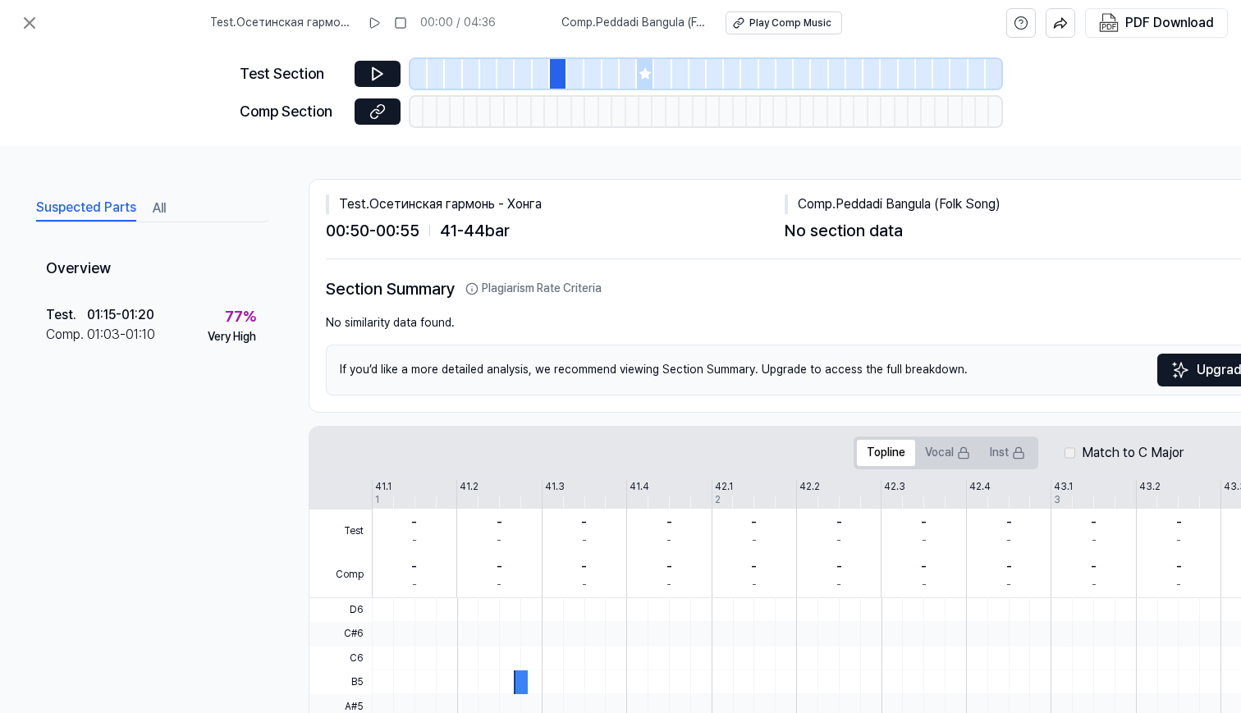
click at [533, 76] on div at bounding box center [541, 74] width 17 height 30
click at [494, 76] on div at bounding box center [488, 74] width 17 height 30
click at [649, 76] on icon at bounding box center [645, 73] width 13 height 13
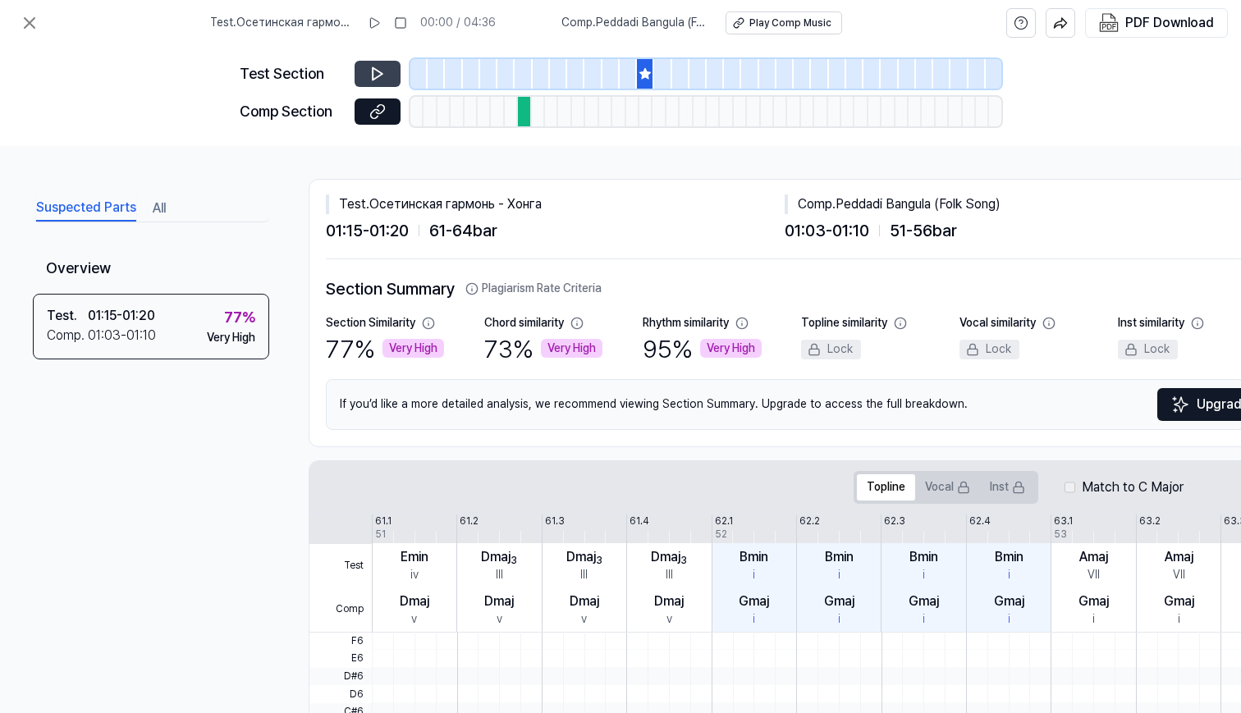
click at [378, 78] on icon at bounding box center [377, 74] width 16 height 16
click at [621, 79] on div at bounding box center [628, 74] width 17 height 30
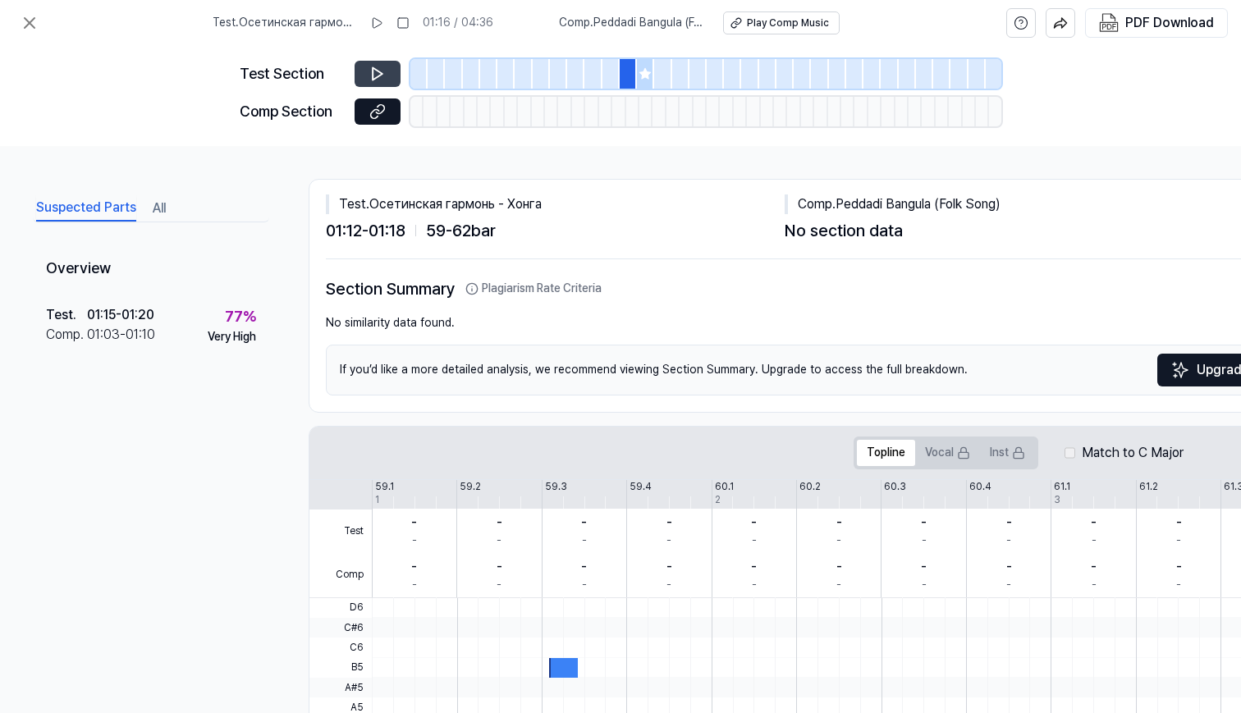
click at [690, 76] on div at bounding box center [698, 74] width 17 height 30
click at [834, 81] on div at bounding box center [837, 74] width 17 height 30
click at [996, 82] on div at bounding box center [994, 74] width 16 height 30
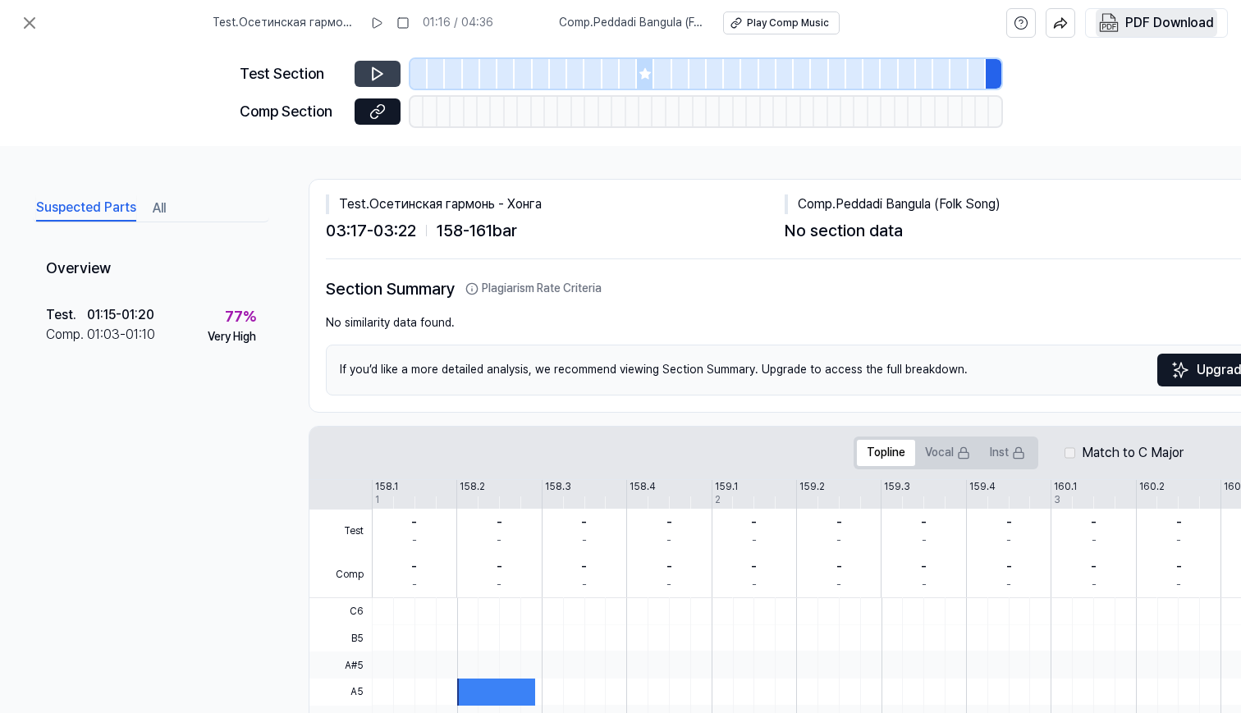
click at [1145, 29] on div "PDF Download" at bounding box center [1169, 22] width 89 height 21
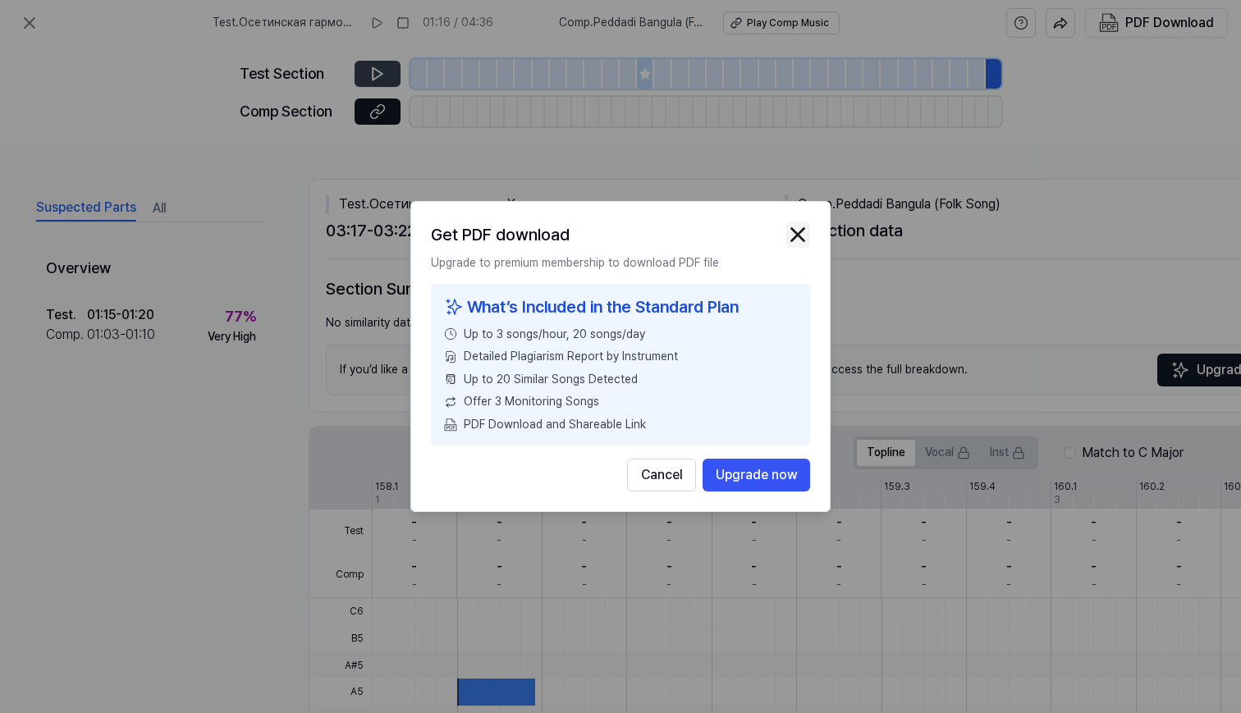
click at [797, 232] on img "button" at bounding box center [798, 234] width 25 height 25
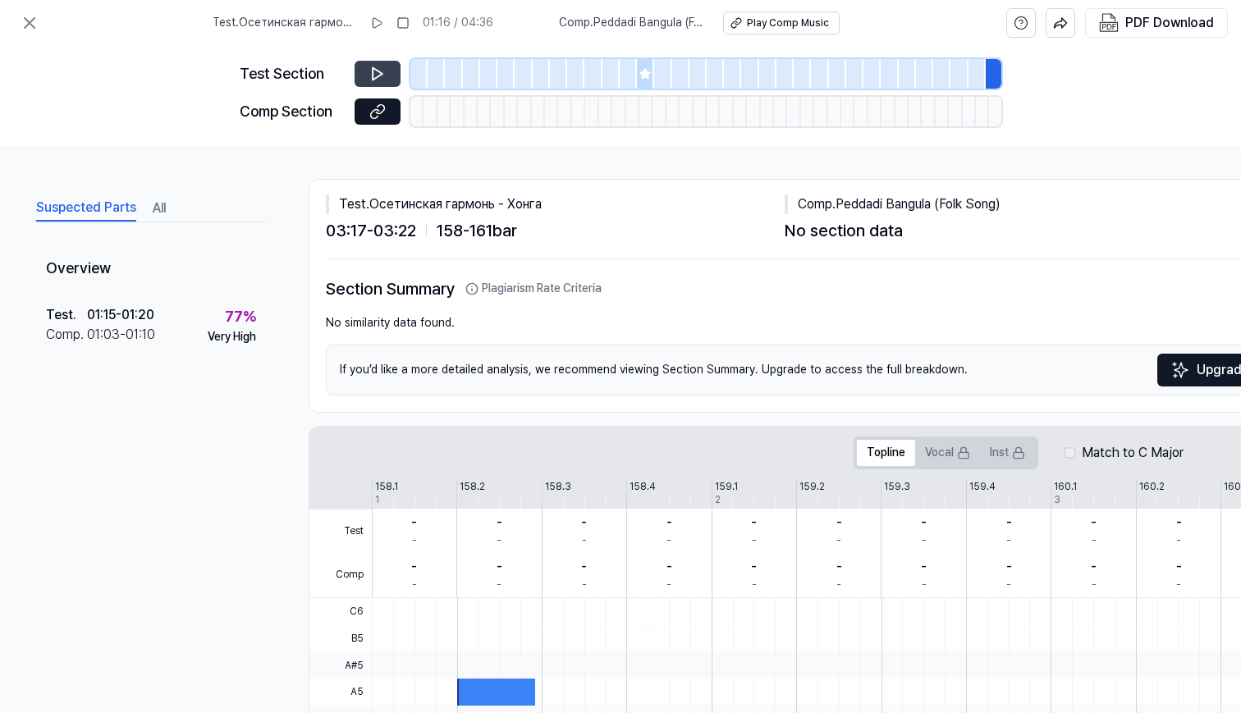
click at [648, 77] on icon at bounding box center [644, 73] width 11 height 11
